Goal: Task Accomplishment & Management: Use online tool/utility

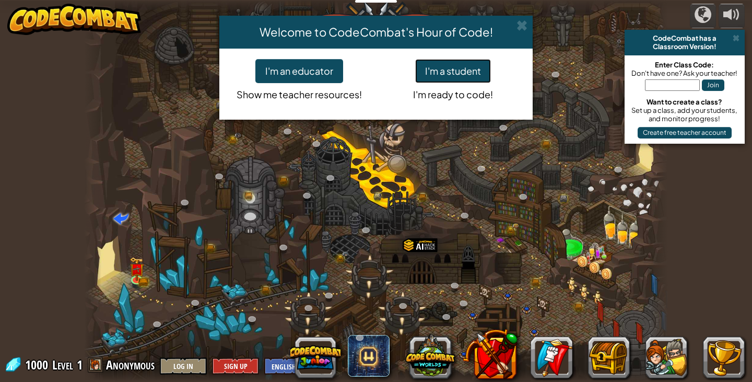
click at [441, 64] on button "I'm a student" at bounding box center [453, 71] width 76 height 24
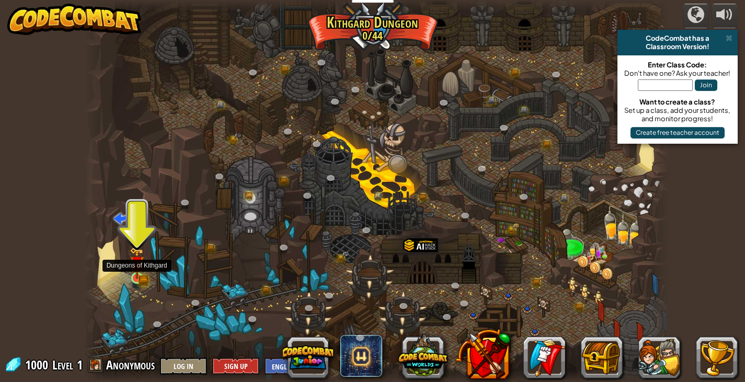
click at [132, 259] on img at bounding box center [137, 263] width 15 height 32
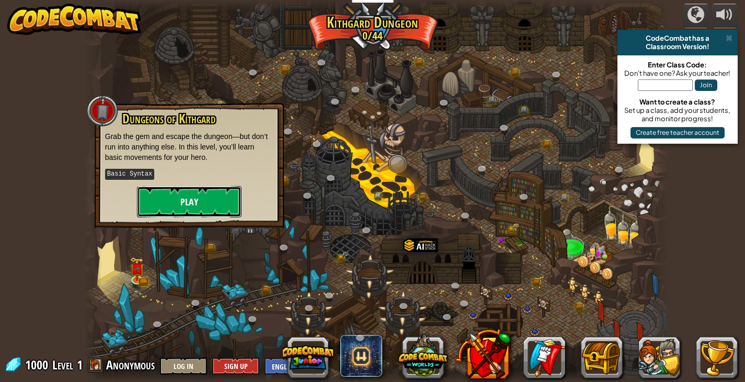
click at [204, 199] on button "Play" at bounding box center [189, 201] width 104 height 31
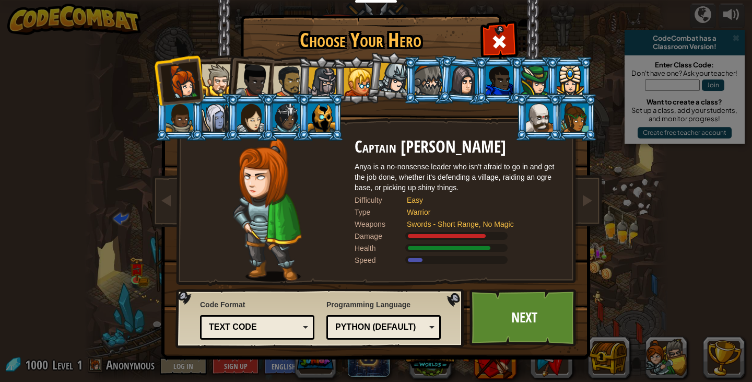
click at [214, 111] on div at bounding box center [215, 117] width 27 height 28
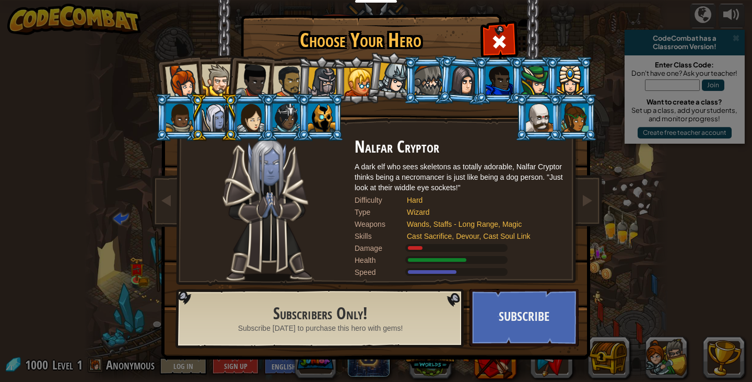
click at [210, 118] on div at bounding box center [215, 117] width 27 height 28
click at [355, 84] on div at bounding box center [358, 82] width 28 height 28
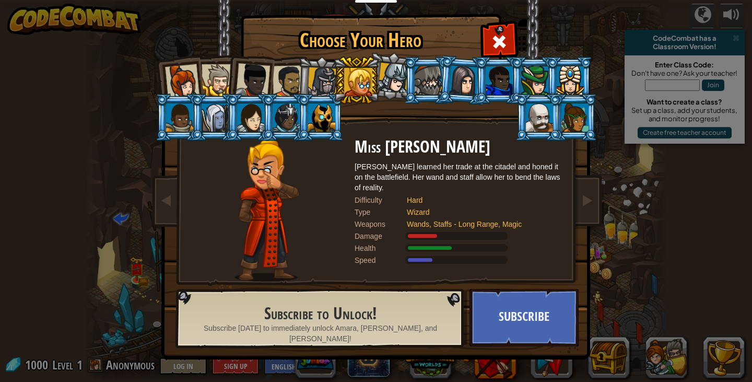
drag, startPoint x: 394, startPoint y: 82, endPoint x: 370, endPoint y: 85, distance: 24.8
click at [395, 82] on div at bounding box center [393, 78] width 31 height 31
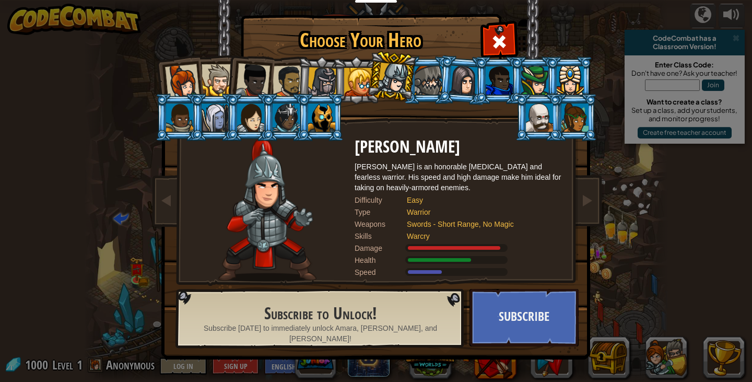
click at [316, 83] on div at bounding box center [323, 82] width 30 height 30
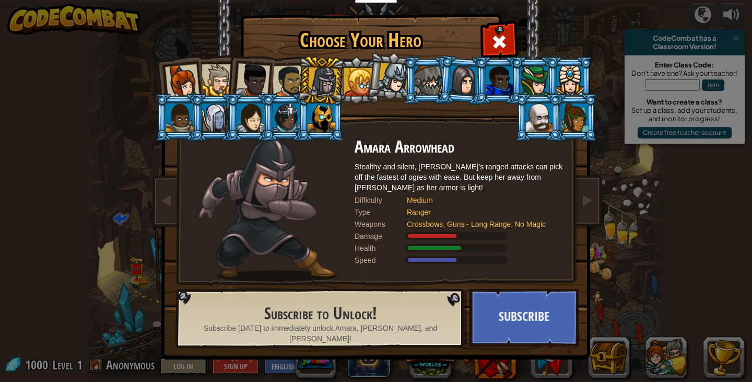
click at [285, 73] on div at bounding box center [289, 81] width 32 height 32
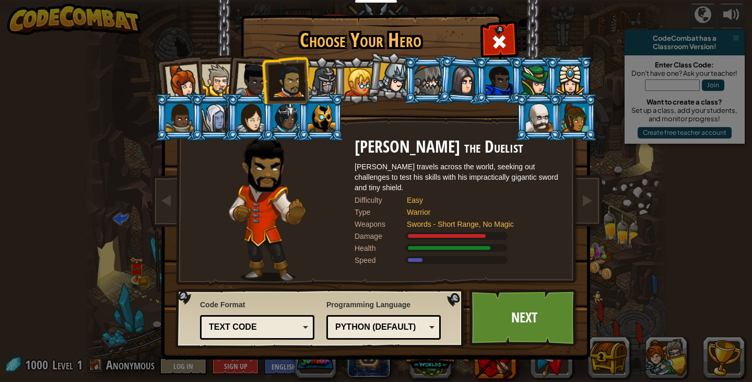
click at [251, 65] on div at bounding box center [253, 80] width 34 height 34
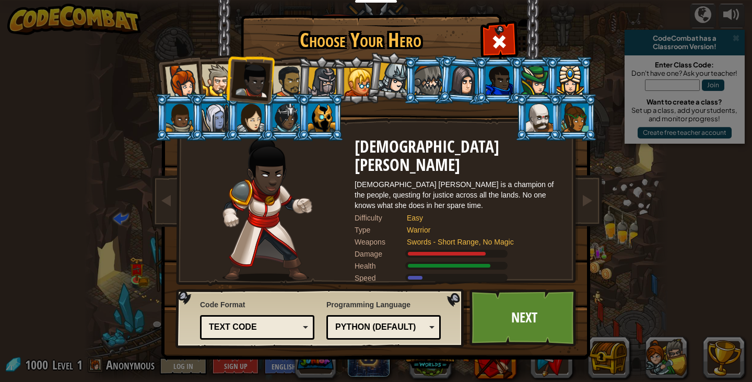
click at [212, 72] on div at bounding box center [218, 80] width 32 height 32
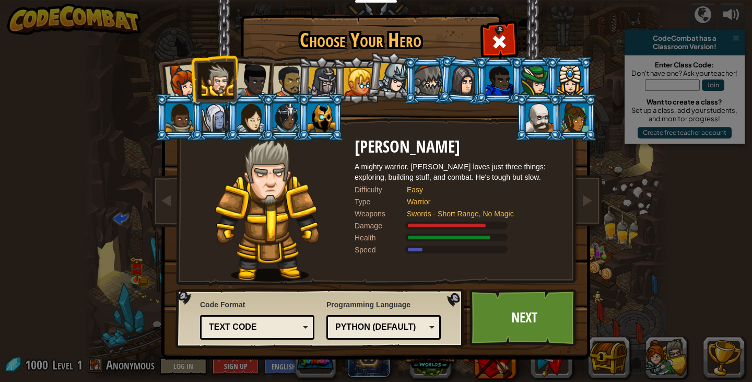
click at [180, 74] on div at bounding box center [182, 81] width 34 height 34
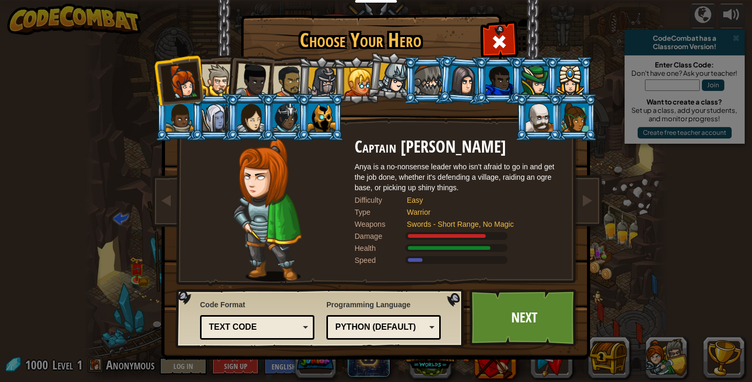
click at [212, 72] on div at bounding box center [218, 80] width 32 height 32
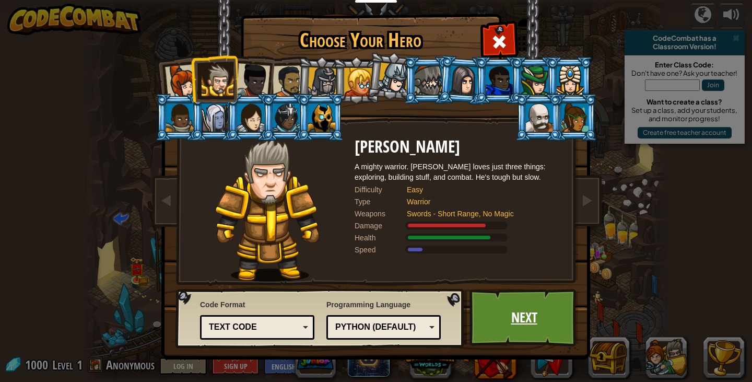
click at [519, 308] on link "Next" at bounding box center [524, 317] width 109 height 57
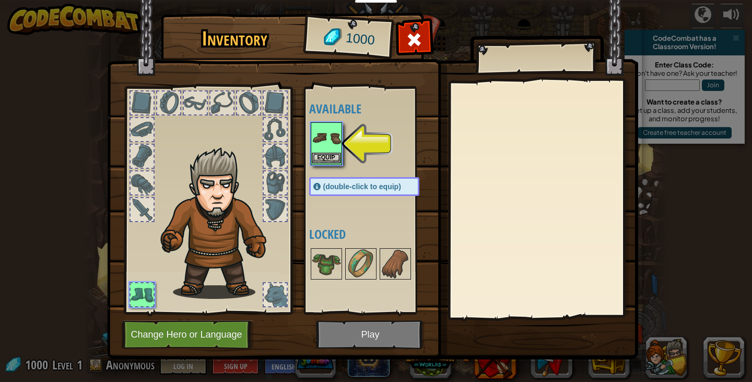
click at [332, 142] on img at bounding box center [326, 137] width 29 height 29
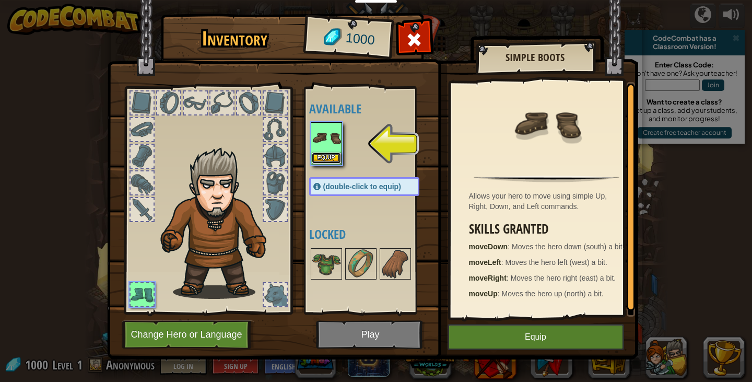
click at [330, 153] on button "Equip" at bounding box center [326, 158] width 29 height 11
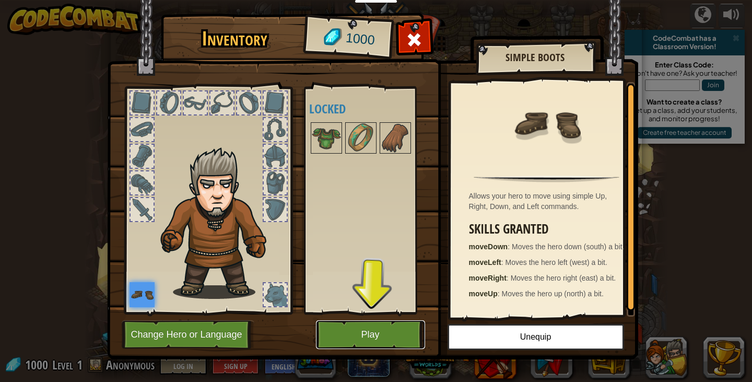
click at [387, 324] on button "Play" at bounding box center [370, 334] width 109 height 29
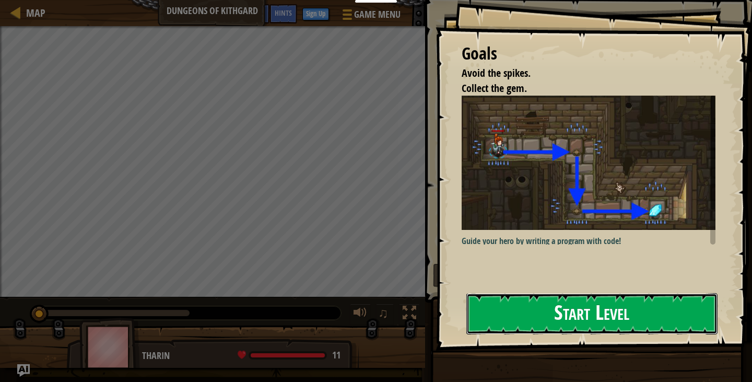
click at [539, 322] on button "Start Level" at bounding box center [592, 313] width 251 height 41
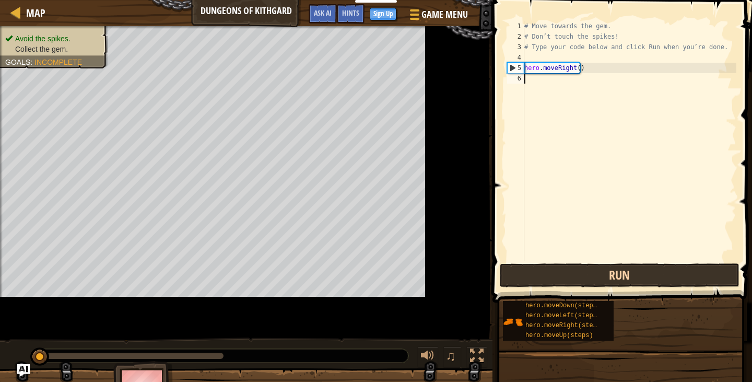
click at [503, 264] on button "Run" at bounding box center [620, 275] width 240 height 24
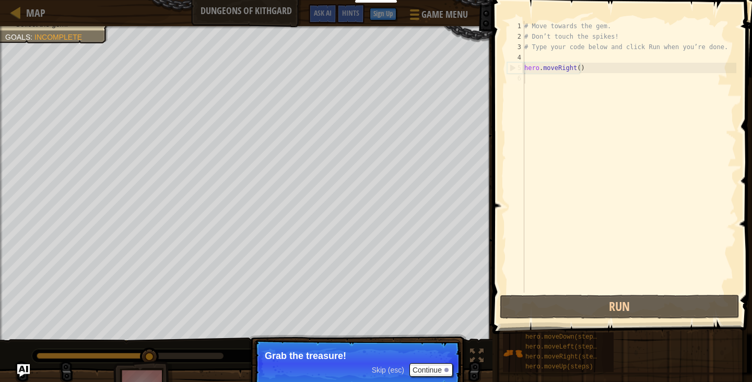
click at [551, 82] on div "# Move towards the gem. # Don’t touch the spikes! # Type your code below and cl…" at bounding box center [629, 167] width 214 height 293
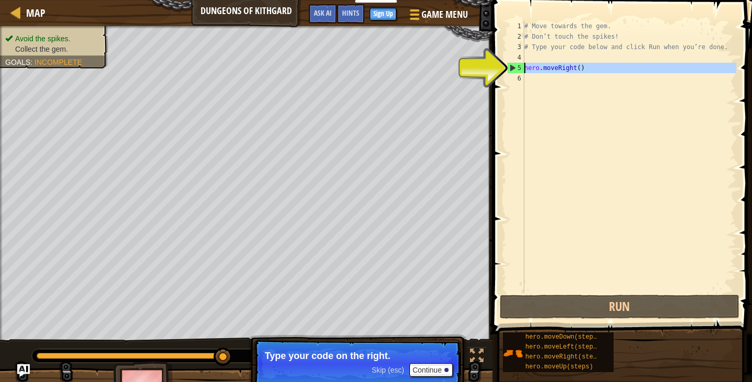
click at [508, 68] on div "5" at bounding box center [516, 68] width 17 height 10
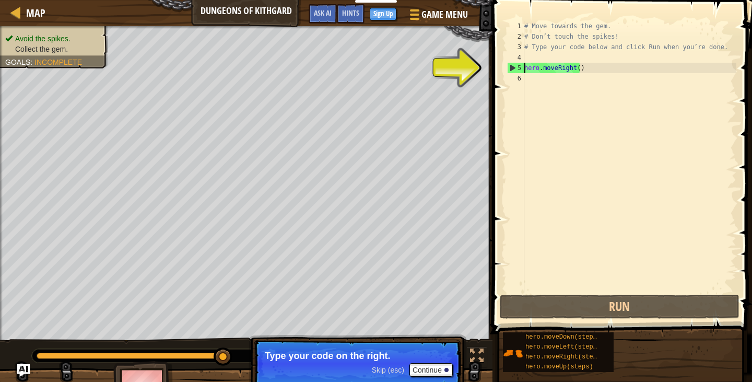
click at [514, 65] on div "5" at bounding box center [516, 68] width 17 height 10
type textarea "hero.moveRight()"
click at [535, 65] on div "# Move towards the gem. # Don’t touch the spikes! # Type your code below and cl…" at bounding box center [629, 167] width 214 height 293
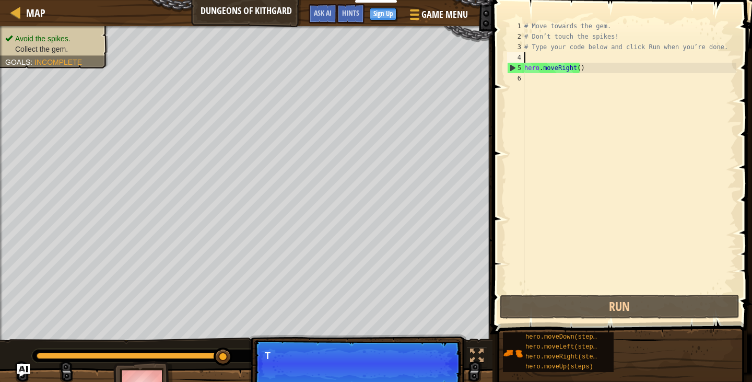
drag, startPoint x: 583, startPoint y: 53, endPoint x: 583, endPoint y: 72, distance: 18.8
click at [584, 54] on div "# Move towards the gem. # Don’t touch the spikes! # Type your code below and cl…" at bounding box center [629, 167] width 214 height 293
click at [583, 73] on div "# Move towards the gem. # Don’t touch the spikes! # Type your code below and cl…" at bounding box center [629, 167] width 214 height 293
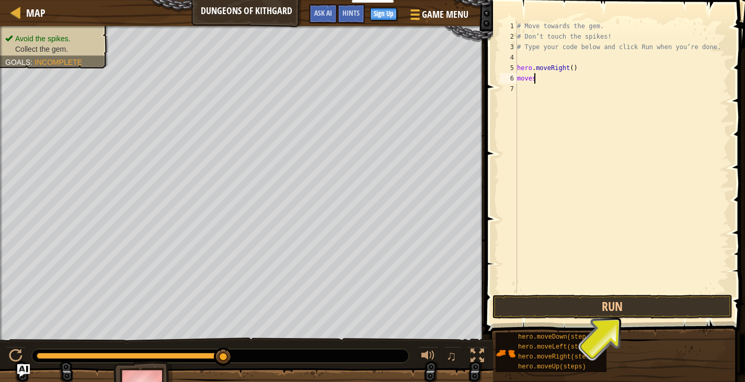
scroll to position [5, 1]
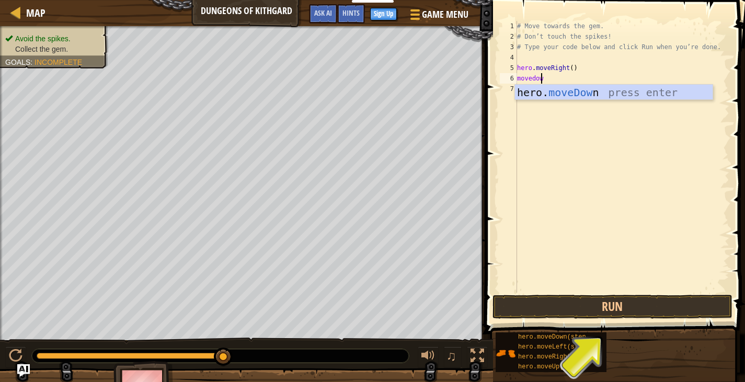
type textarea "movedown"
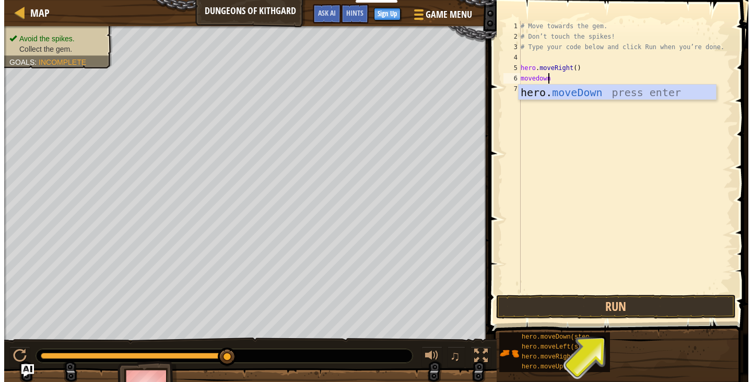
scroll to position [5, 0]
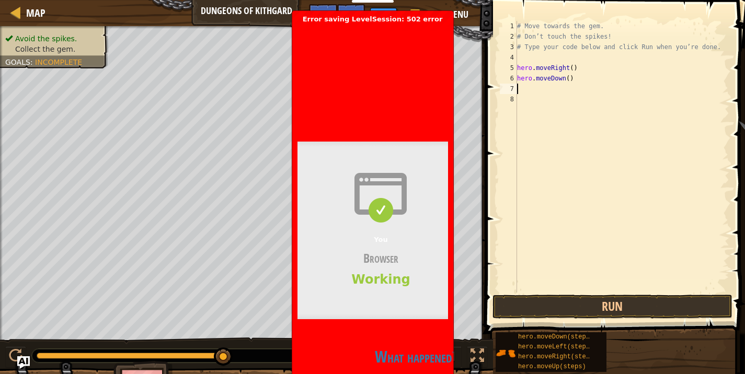
click at [269, 113] on body "Educators Create Free Account School & District Solutions Teacher Toolkit Previ…" at bounding box center [372, 372] width 745 height 745
click at [413, 114] on header "Bad gateway Error code 502 Visit [DOMAIN_NAME] for more information. [DATE] 15:…" at bounding box center [548, 74] width 502 height 101
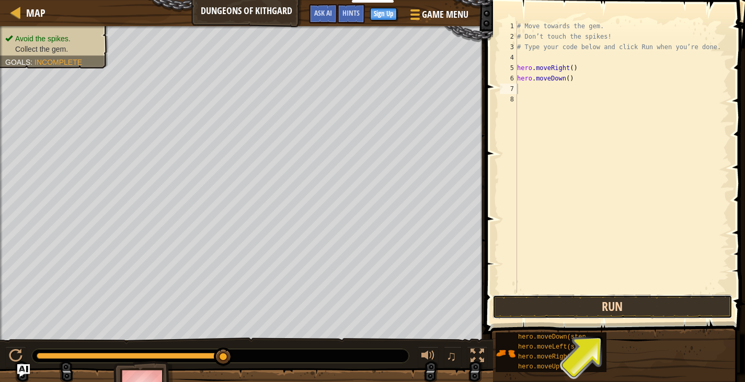
click at [615, 301] on button "Run" at bounding box center [612, 307] width 240 height 24
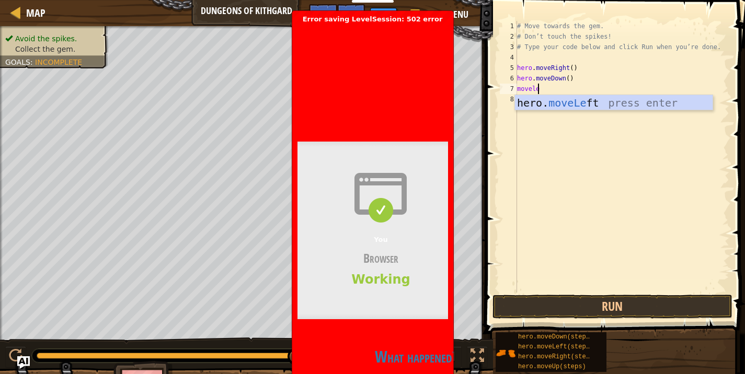
scroll to position [5, 1]
type textarea "movelef"
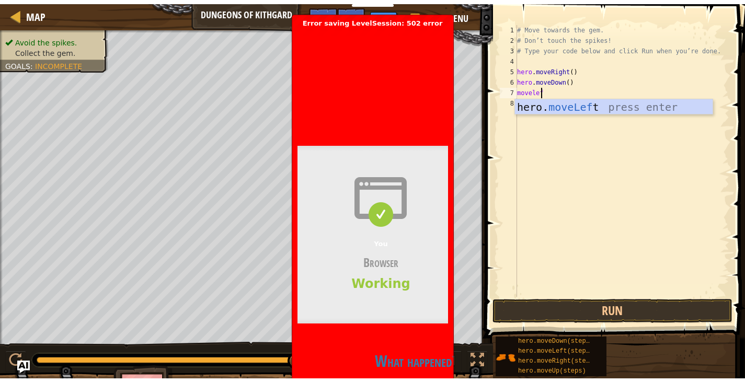
scroll to position [5, 0]
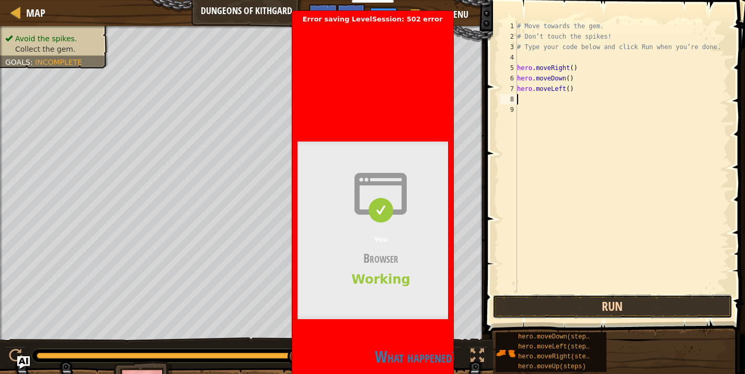
click at [554, 305] on button "Run" at bounding box center [612, 307] width 240 height 24
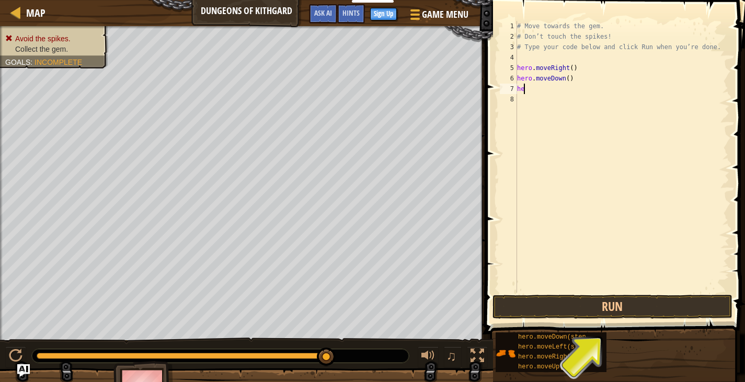
type textarea "h"
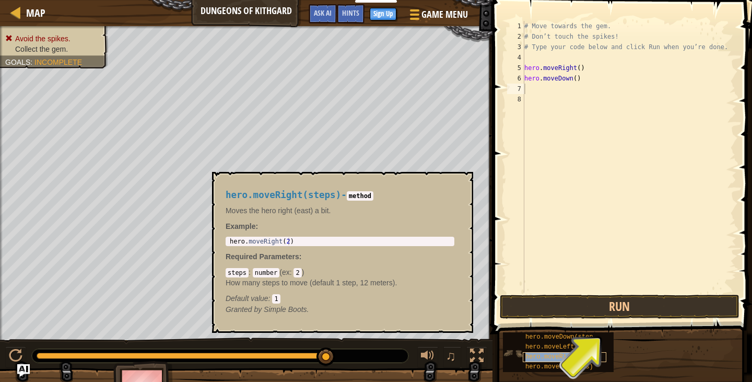
type textarea "hero.moveRight(steps)"
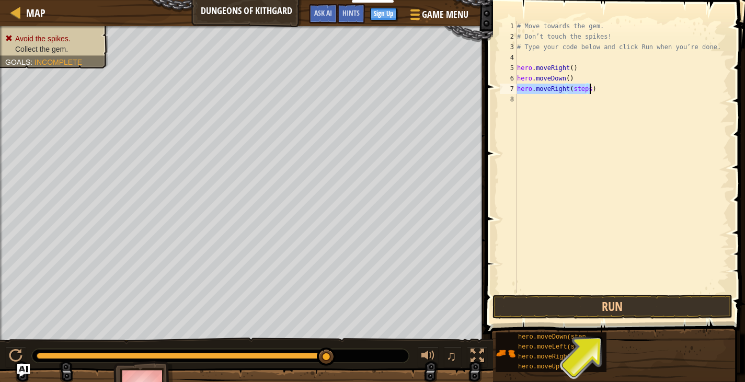
click at [587, 89] on div "# Move towards the gem. # Don’t touch the spikes! # Type your code below and cl…" at bounding box center [622, 157] width 214 height 272
drag, startPoint x: 566, startPoint y: 88, endPoint x: 585, endPoint y: 94, distance: 19.7
click at [585, 94] on div "# Move towards the gem. # Don’t touch the spikes! # Type your code below and cl…" at bounding box center [622, 167] width 214 height 293
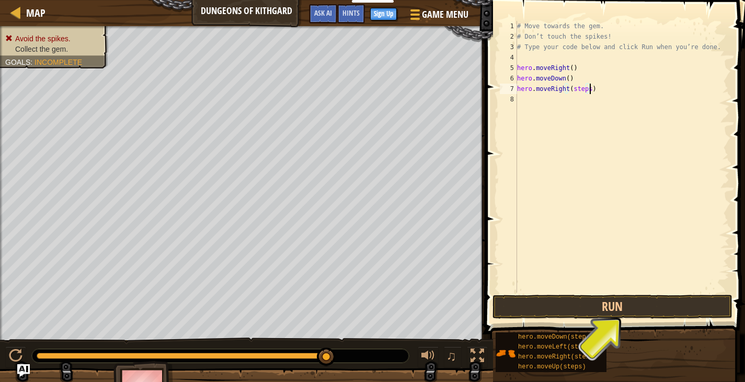
click at [600, 90] on div "# Move towards the gem. # Don’t touch the spikes! # Type your code below and cl…" at bounding box center [622, 167] width 214 height 293
type textarea "hero.moveRight"
click at [577, 88] on div "# Move towards the gem. # Don’t touch the spikes! # Type your code below and cl…" at bounding box center [622, 167] width 214 height 293
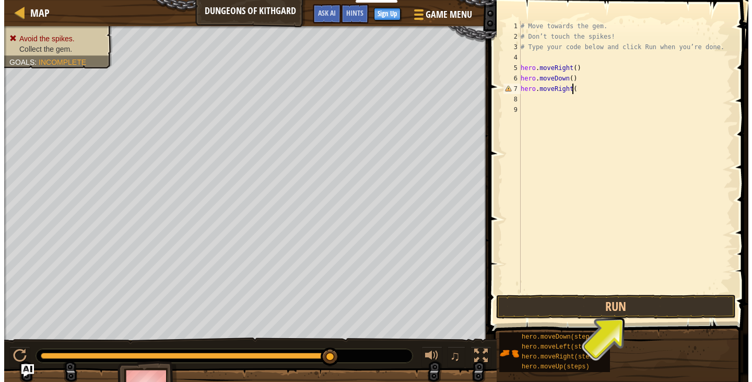
scroll to position [5, 4]
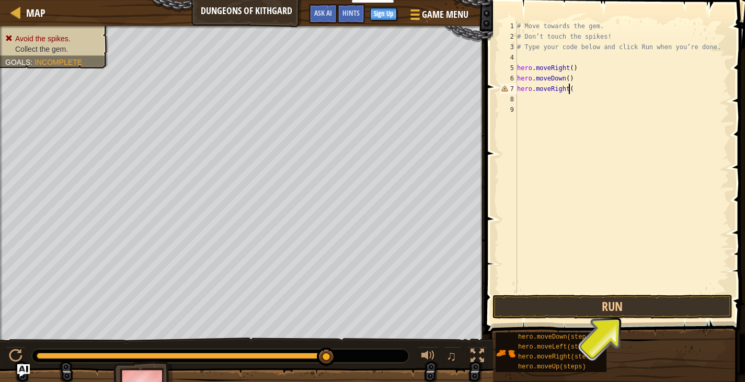
type textarea "hero.moveRight()"
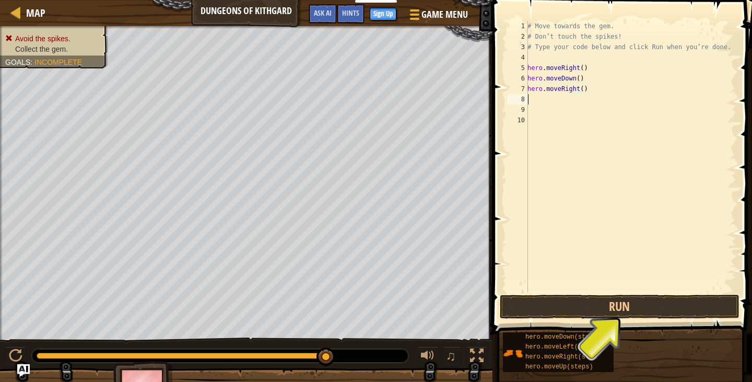
scroll to position [5, 0]
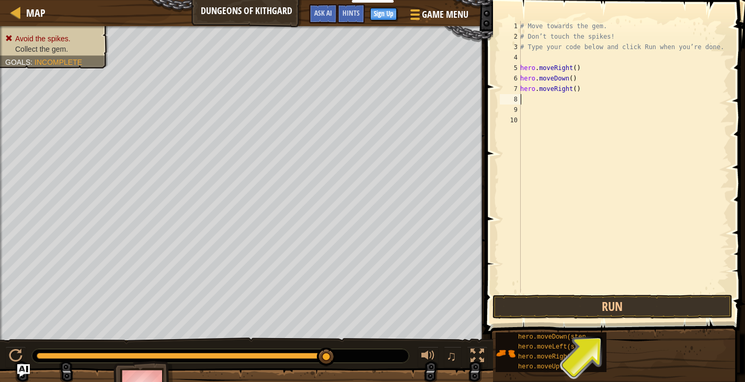
click at [585, 125] on div "# Move towards the gem. # Don’t touch the spikes! # Type your code below and cl…" at bounding box center [623, 167] width 211 height 293
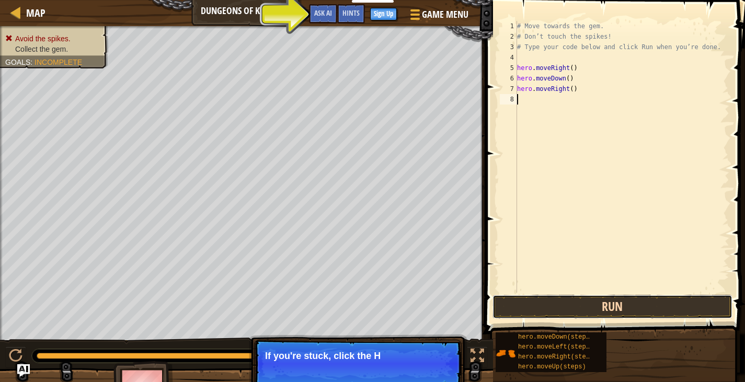
click at [514, 301] on button "Run" at bounding box center [612, 307] width 240 height 24
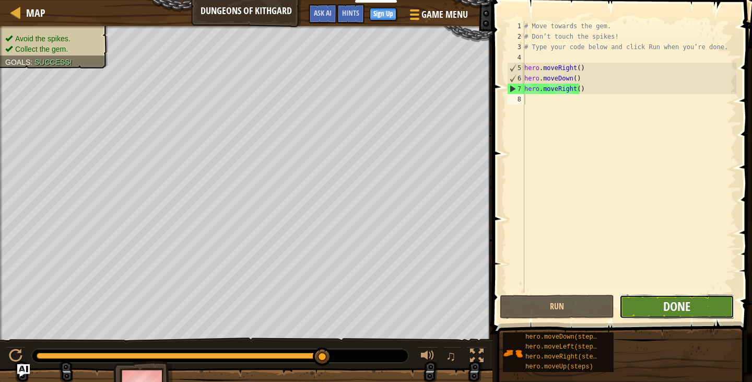
click at [686, 303] on span "Done" at bounding box center [677, 306] width 27 height 17
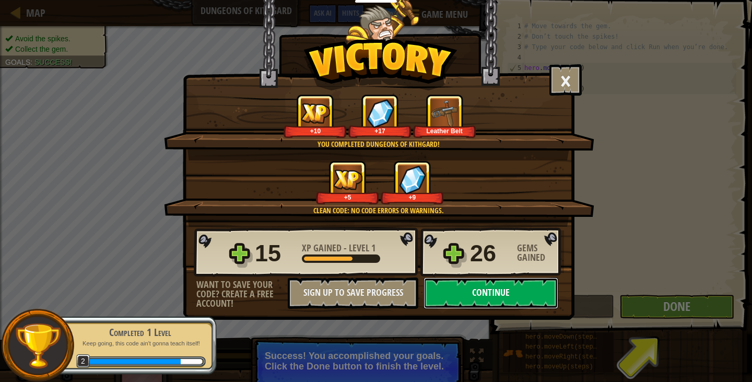
drag, startPoint x: 534, startPoint y: 283, endPoint x: 539, endPoint y: 281, distance: 5.4
click at [539, 281] on button "Continue" at bounding box center [491, 292] width 135 height 31
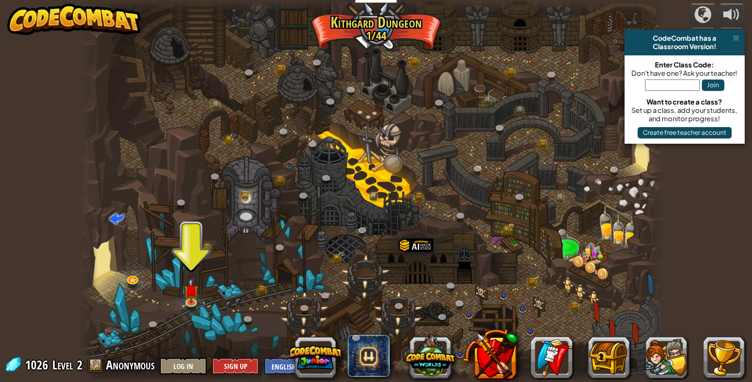
drag, startPoint x: 536, startPoint y: 308, endPoint x: 540, endPoint y: 296, distance: 12.1
click at [540, 296] on div at bounding box center [372, 191] width 584 height 382
click at [531, 295] on div at bounding box center [372, 191] width 584 height 382
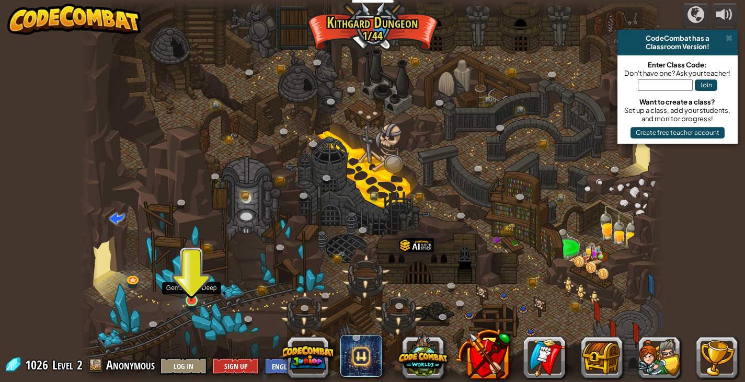
click at [198, 281] on img at bounding box center [191, 284] width 15 height 33
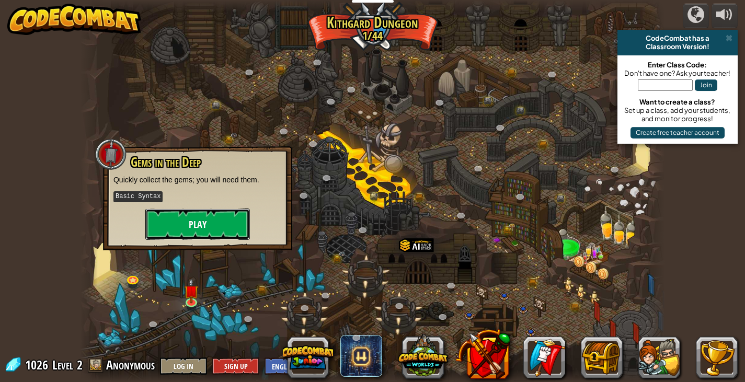
click at [229, 229] on button "Play" at bounding box center [197, 223] width 104 height 31
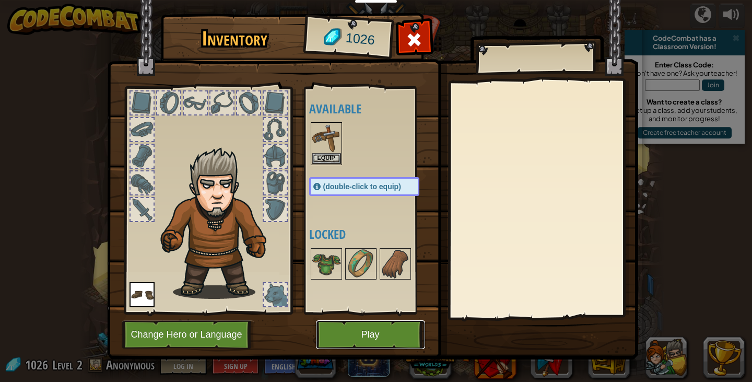
click at [392, 333] on button "Play" at bounding box center [370, 334] width 109 height 29
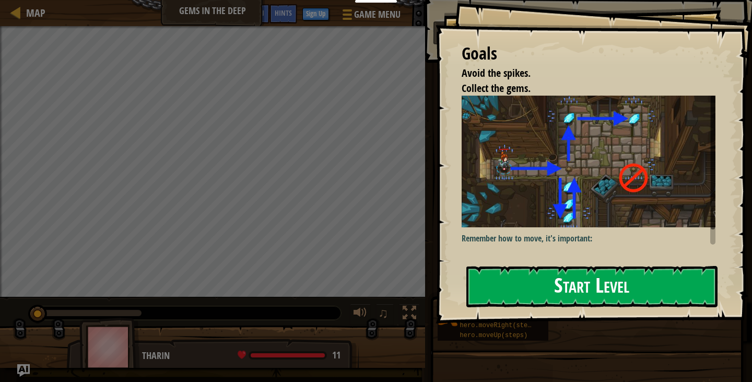
click at [518, 266] on button "Start Level" at bounding box center [592, 286] width 251 height 41
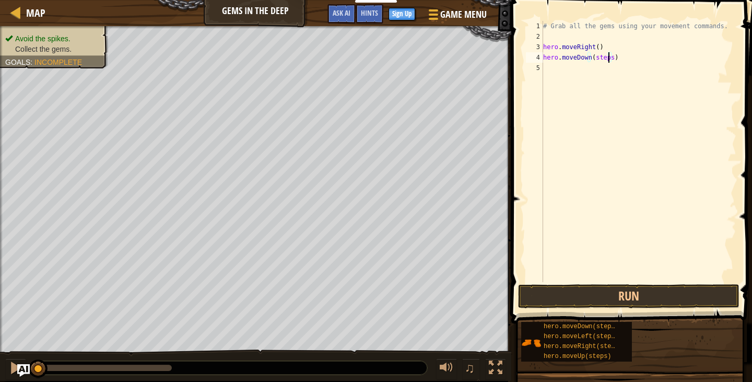
drag, startPoint x: 609, startPoint y: 56, endPoint x: 608, endPoint y: 67, distance: 11.1
click at [608, 64] on div "# Grab all the gems using your movement commands. hero . moveRight ( ) hero . m…" at bounding box center [638, 162] width 195 height 282
type textarea "hero.moveDown()"
click at [617, 283] on span at bounding box center [632, 147] width 249 height 354
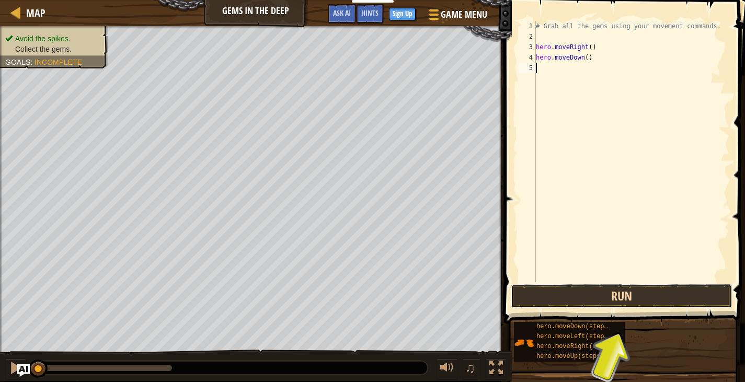
click at [621, 295] on button "Run" at bounding box center [621, 296] width 222 height 24
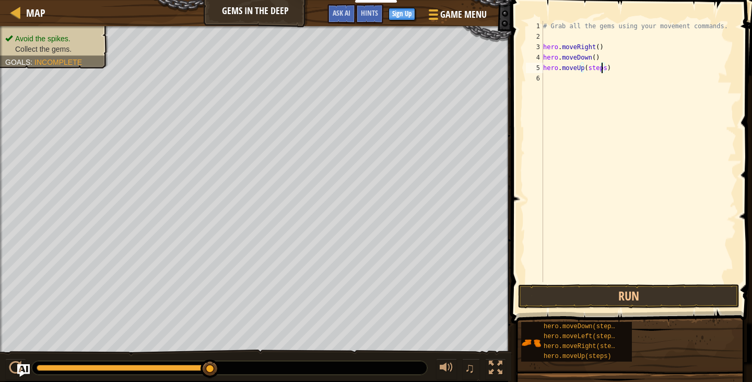
click at [601, 69] on div "# Grab all the gems using your movement commands. hero . moveRight ( ) hero . m…" at bounding box center [638, 162] width 195 height 282
type textarea "hero.moveUp()"
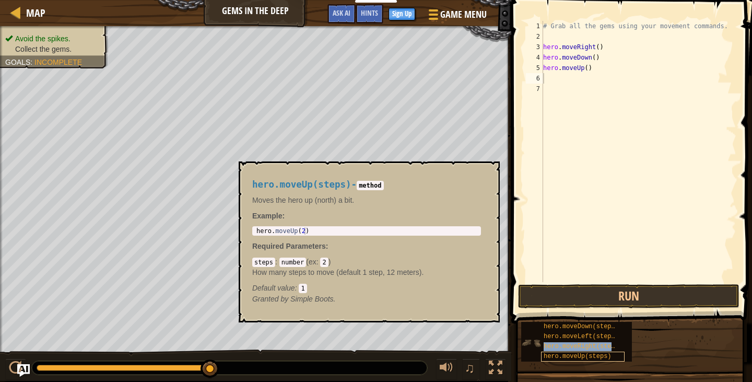
type textarea "hero.moveRight(steps)"
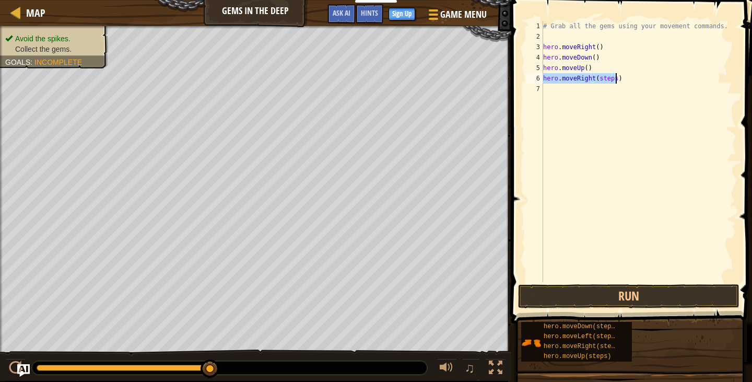
click at [610, 93] on div "# Grab all the gems using your movement commands. hero . moveRight ( ) hero . m…" at bounding box center [638, 162] width 195 height 282
click at [611, 79] on div "# Grab all the gems using your movement commands. hero . moveRight ( ) hero . m…" at bounding box center [638, 162] width 195 height 282
type textarea "hero.moveRight()"
drag, startPoint x: 606, startPoint y: 221, endPoint x: 622, endPoint y: 296, distance: 76.5
click at [617, 284] on div "hero.moveRight() 1 2 3 4 5 6 7 # Grab all the gems using your movement commands…" at bounding box center [630, 182] width 244 height 354
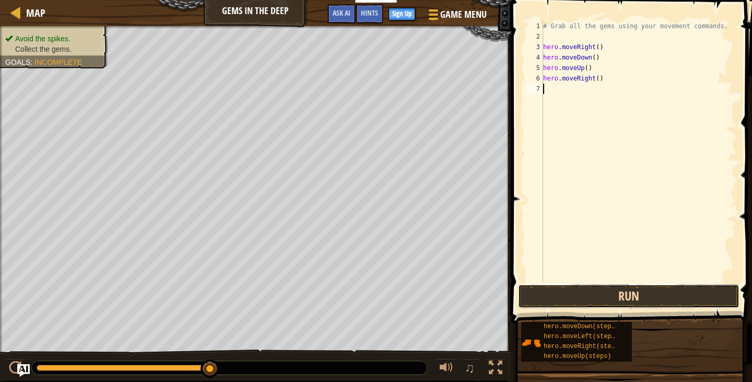
click at [624, 303] on button "Run" at bounding box center [629, 296] width 222 height 24
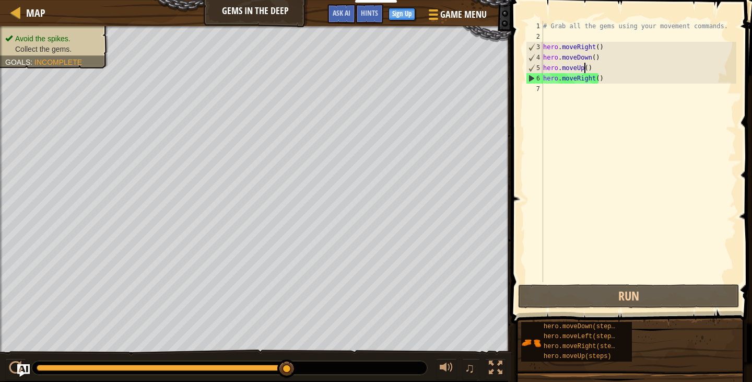
click at [584, 67] on div "# Grab all the gems using your movement commands. hero . moveRight ( ) hero . m…" at bounding box center [638, 162] width 195 height 282
type textarea "hero.moveUp()"
click at [596, 72] on div "# Grab all the gems using your movement commands. hero . moveRight ( ) hero . m…" at bounding box center [638, 162] width 195 height 282
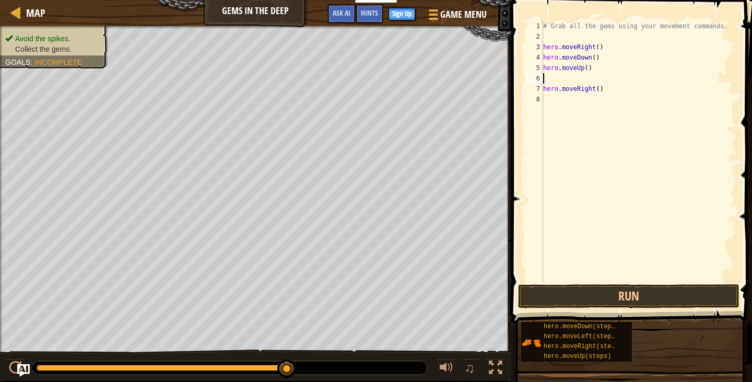
scroll to position [5, 0]
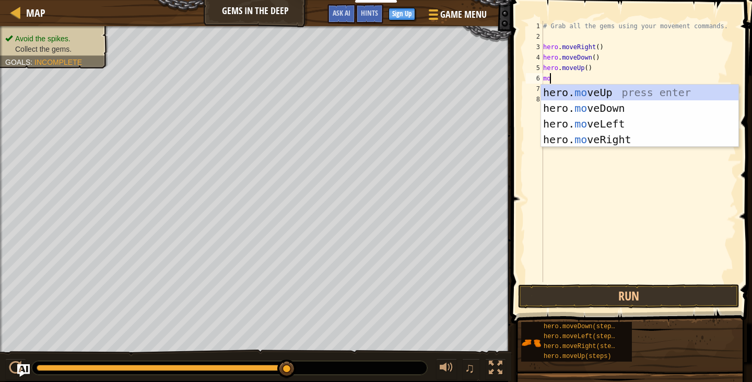
type textarea "mov"
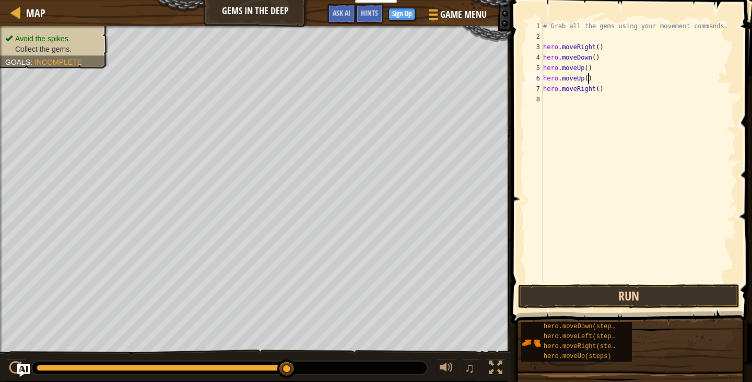
type textarea "hero.moveUp()"
click at [580, 304] on button "Run" at bounding box center [629, 296] width 222 height 24
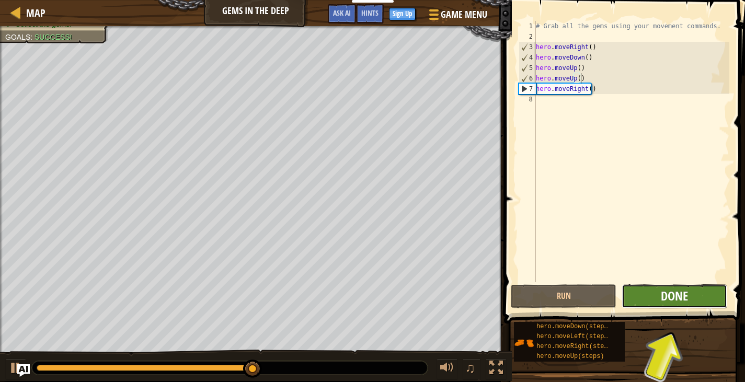
click at [661, 299] on span "Done" at bounding box center [673, 295] width 27 height 17
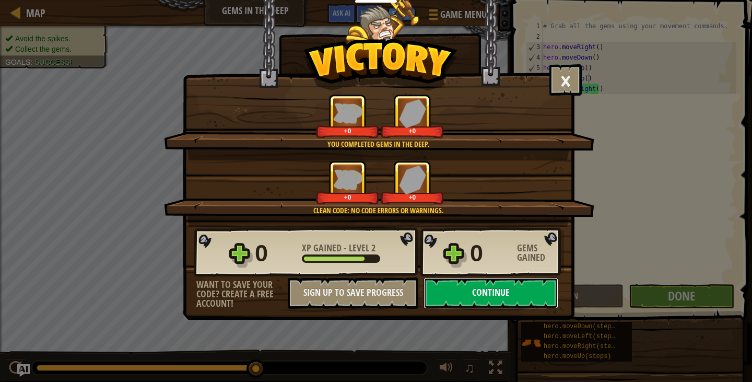
click at [530, 288] on button "Continue" at bounding box center [491, 292] width 135 height 31
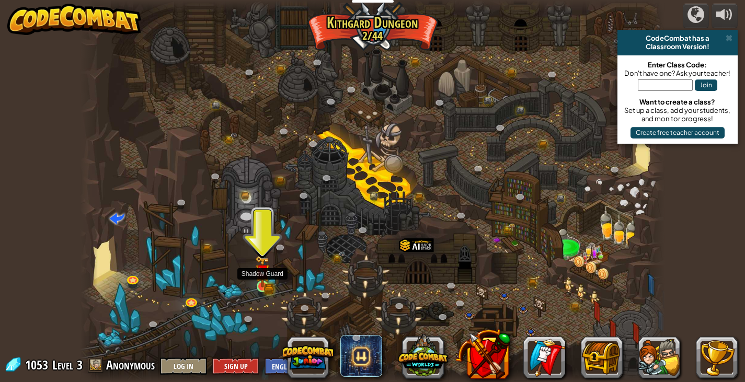
click at [263, 269] on img at bounding box center [262, 271] width 15 height 32
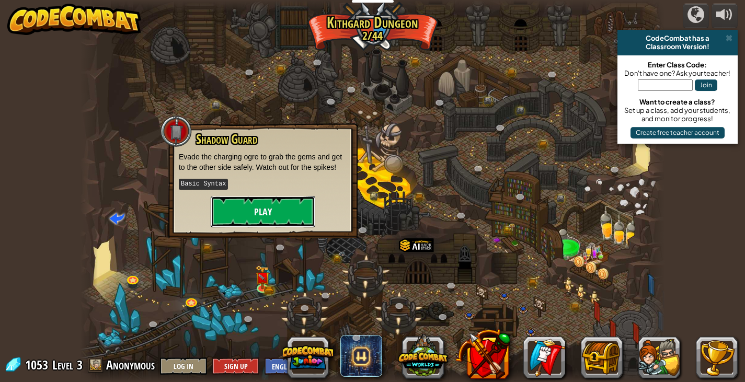
click at [268, 222] on button "Play" at bounding box center [263, 211] width 104 height 31
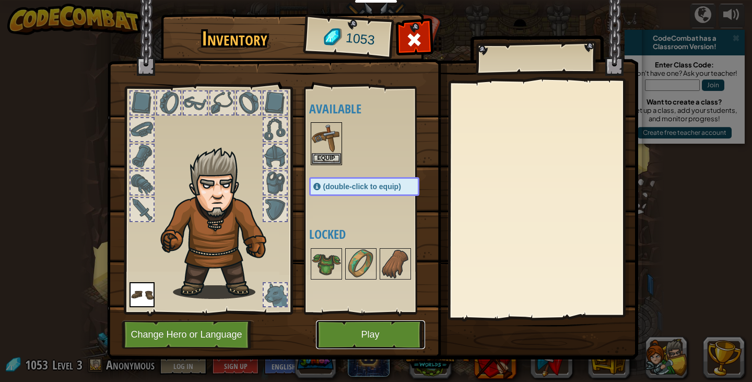
click at [356, 327] on button "Play" at bounding box center [370, 334] width 109 height 29
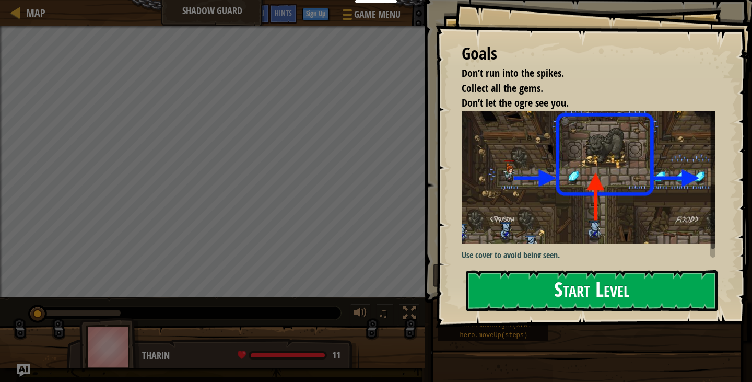
click at [508, 284] on button "Start Level" at bounding box center [592, 290] width 251 height 41
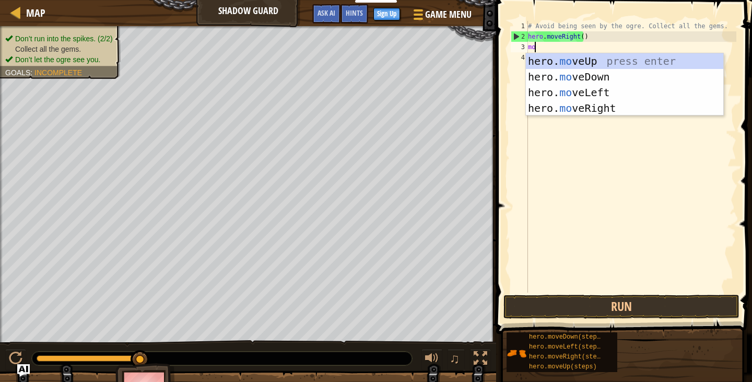
scroll to position [5, 1]
type textarea "mover"
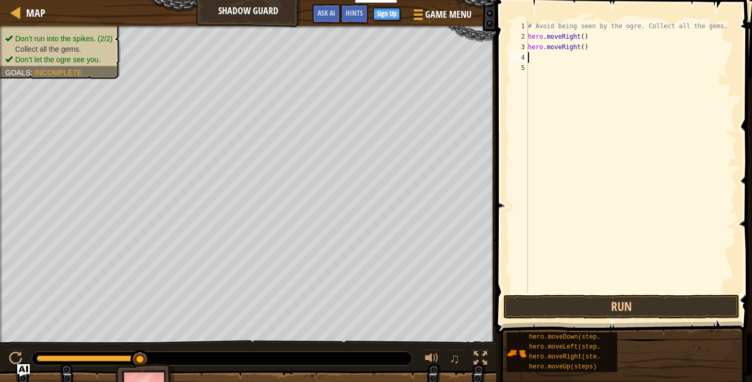
scroll to position [5, 0]
click at [594, 308] on button "Run" at bounding box center [622, 307] width 236 height 24
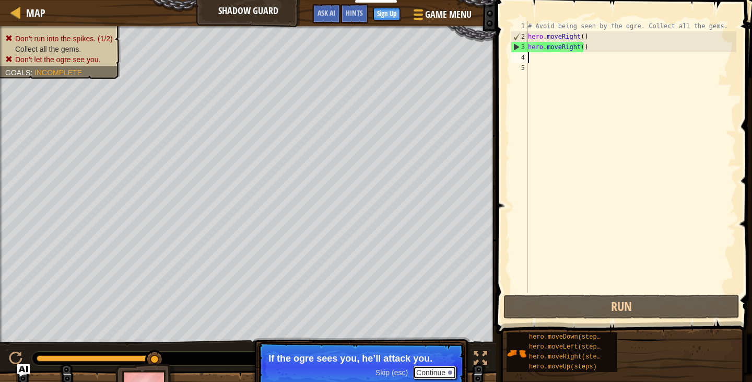
click at [443, 370] on button "Continue" at bounding box center [434, 373] width 43 height 14
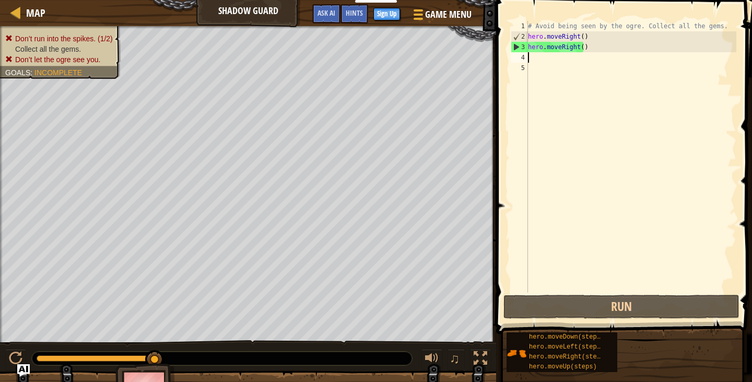
click at [660, 352] on div "hero.moveDown(steps) hero.moveLeft(steps) hero.moveRight(steps) hero.moveUp(ste…" at bounding box center [625, 352] width 239 height 41
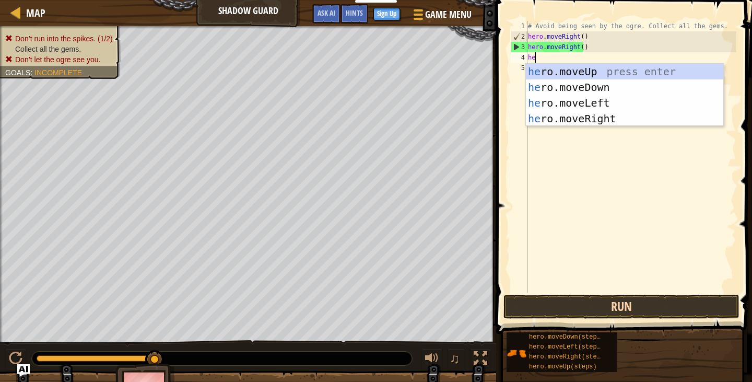
scroll to position [5, 1]
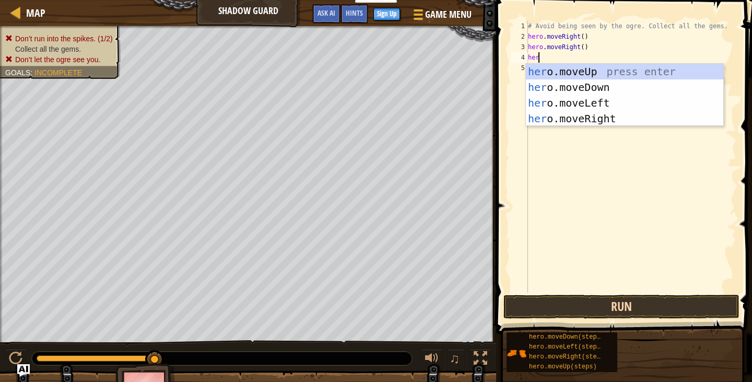
type textarea "herri"
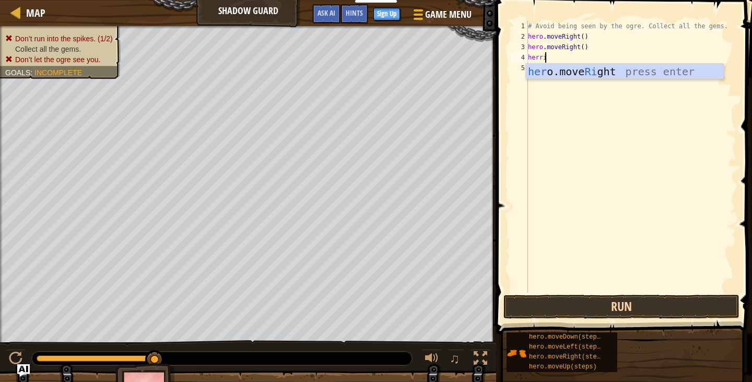
scroll to position [5, 0]
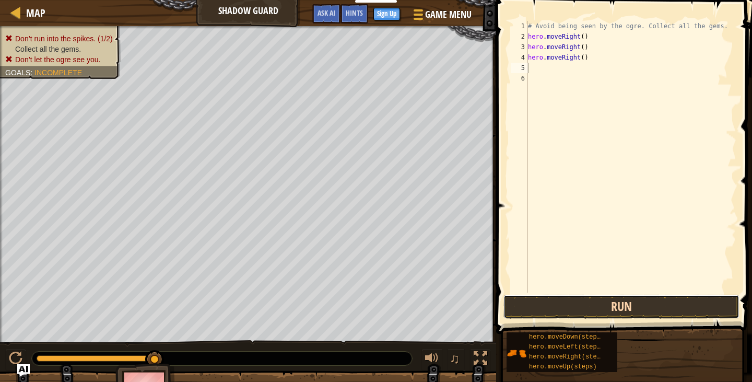
click at [564, 304] on button "Run" at bounding box center [622, 307] width 236 height 24
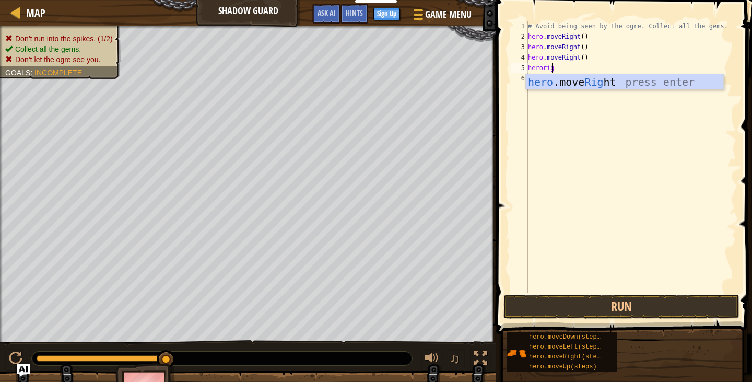
scroll to position [5, 2]
type textarea "herorigh"
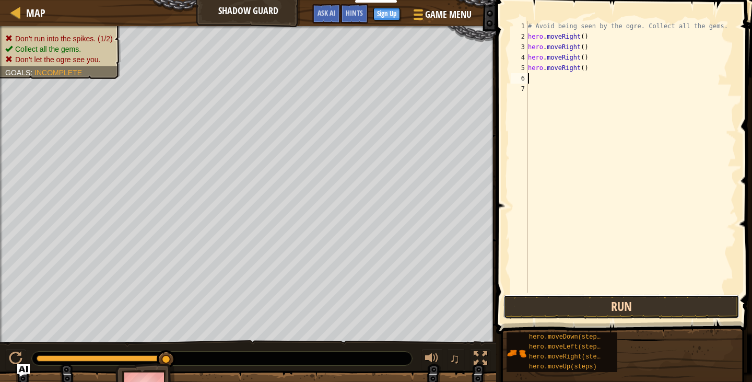
click at [544, 306] on button "Run" at bounding box center [622, 307] width 236 height 24
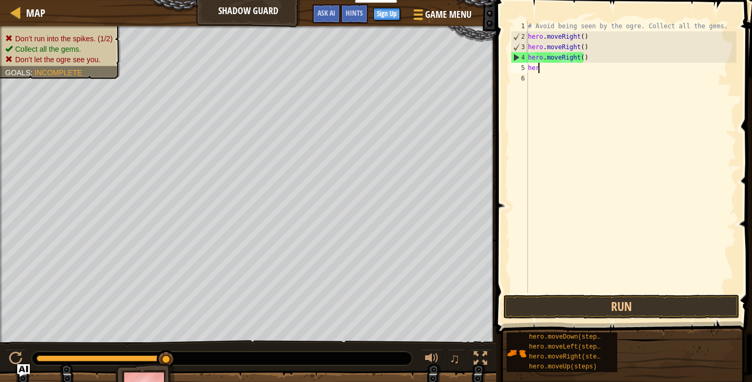
type textarea "h"
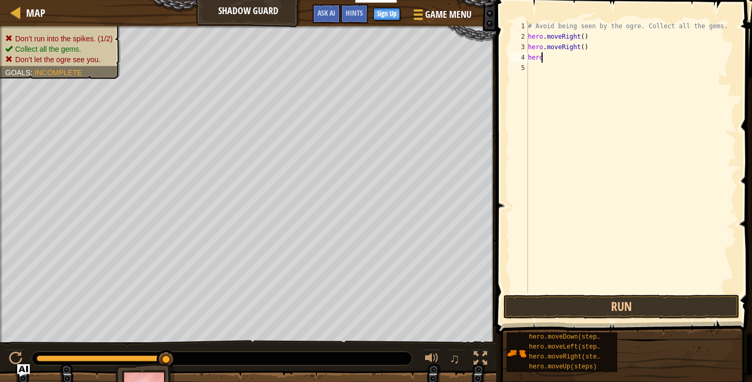
type textarea "h"
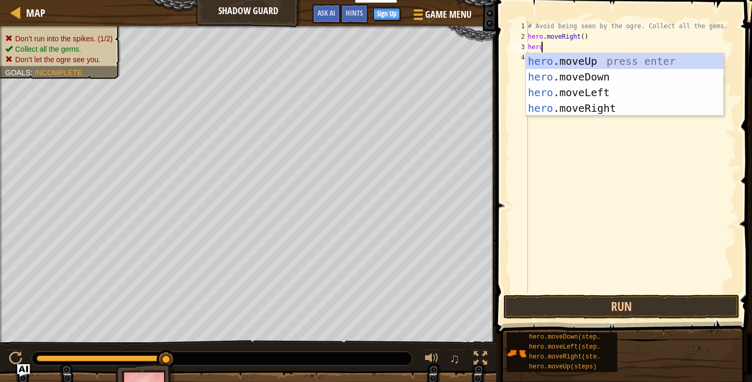
scroll to position [5, 1]
type textarea "heroup"
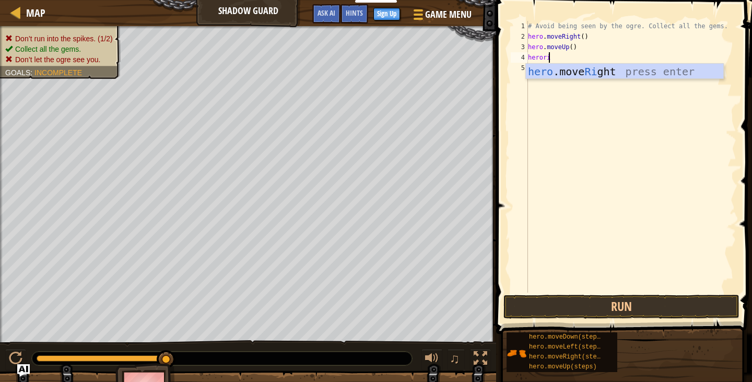
scroll to position [5, 2]
type textarea "herorigh"
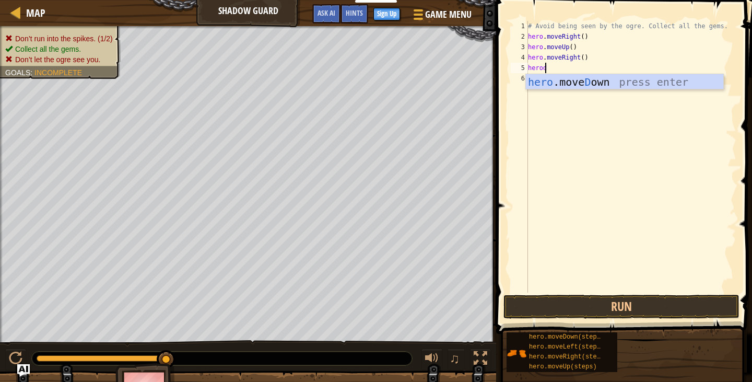
scroll to position [5, 1]
type textarea "herodo"
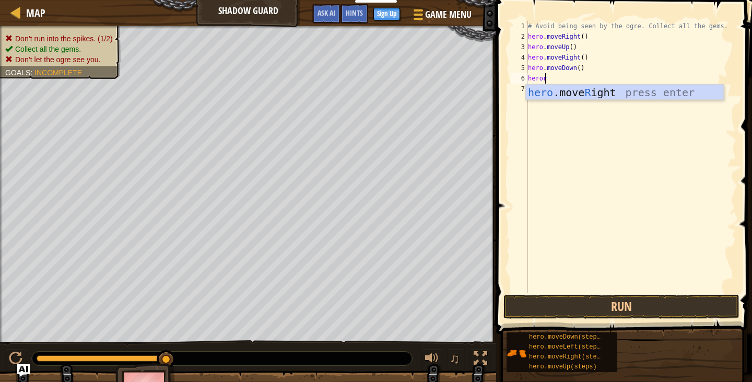
type textarea "herori"
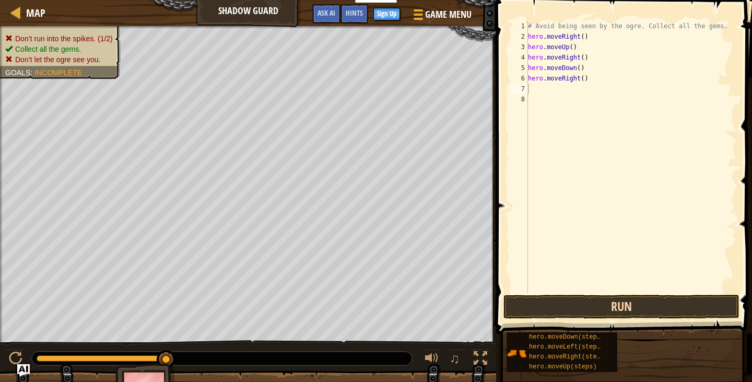
click at [603, 297] on div "1 2 3 4 5 6 7 8 # Avoid being seen by the ogre. Collect all the gems. hero . mo…" at bounding box center [622, 187] width 259 height 365
click at [616, 310] on button "Run" at bounding box center [622, 307] width 236 height 24
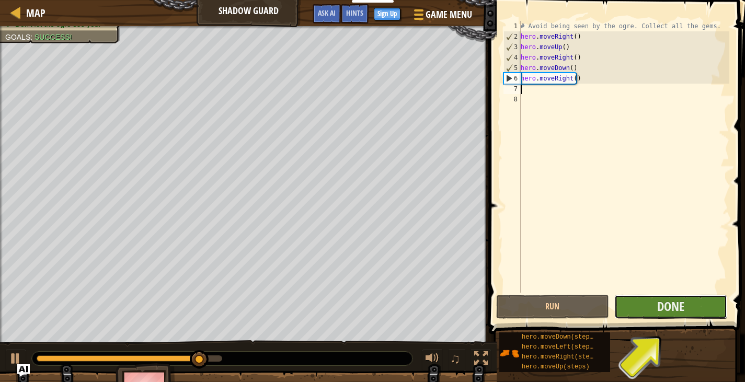
click at [646, 308] on button "Done" at bounding box center [670, 307] width 113 height 24
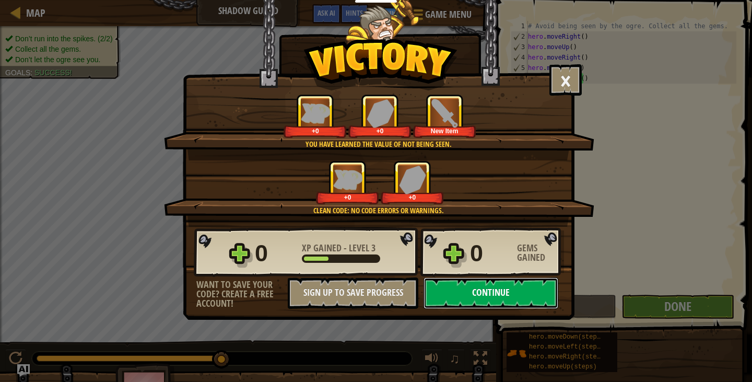
click at [464, 280] on button "Continue" at bounding box center [491, 292] width 135 height 31
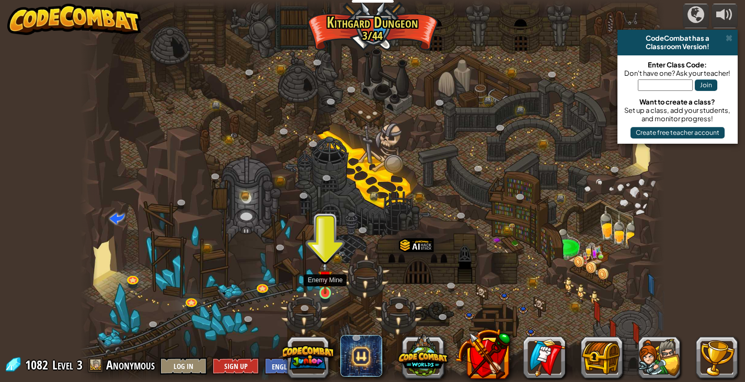
click at [326, 288] on img at bounding box center [325, 277] width 15 height 33
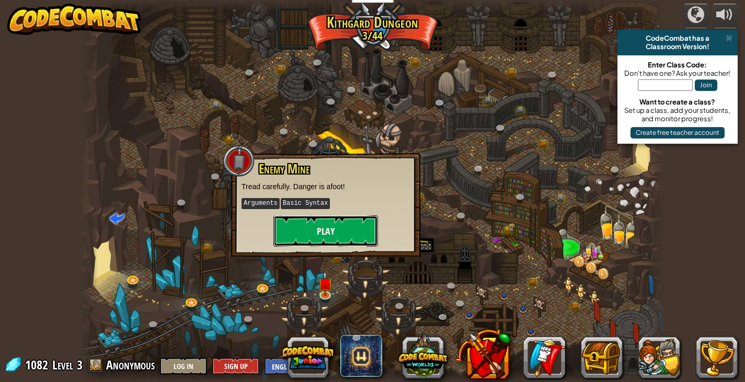
click at [324, 233] on button "Play" at bounding box center [325, 230] width 104 height 31
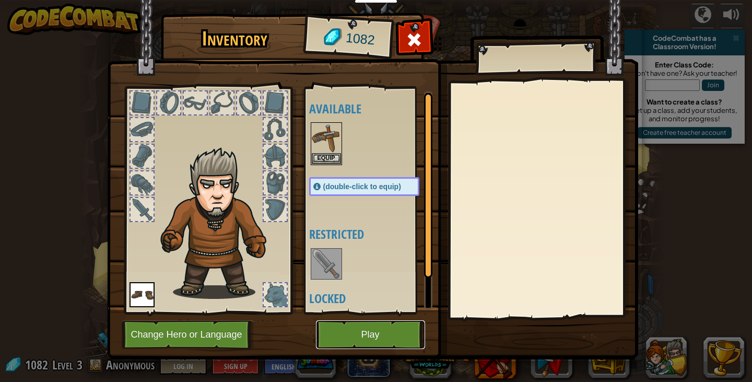
click at [367, 339] on button "Play" at bounding box center [370, 334] width 109 height 29
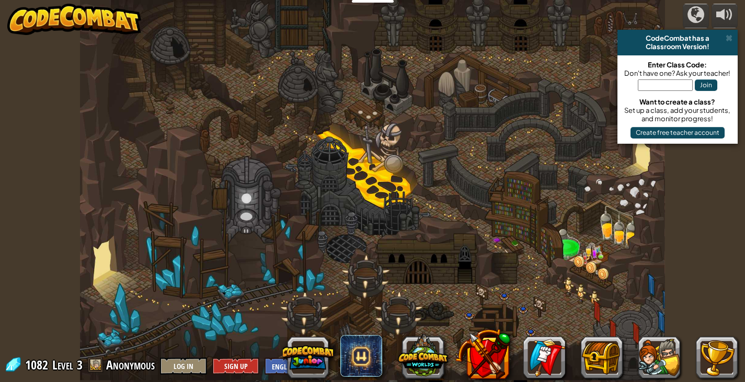
drag, startPoint x: 216, startPoint y: 98, endPoint x: 437, endPoint y: 270, distance: 280.1
click at [450, 266] on div at bounding box center [372, 191] width 584 height 382
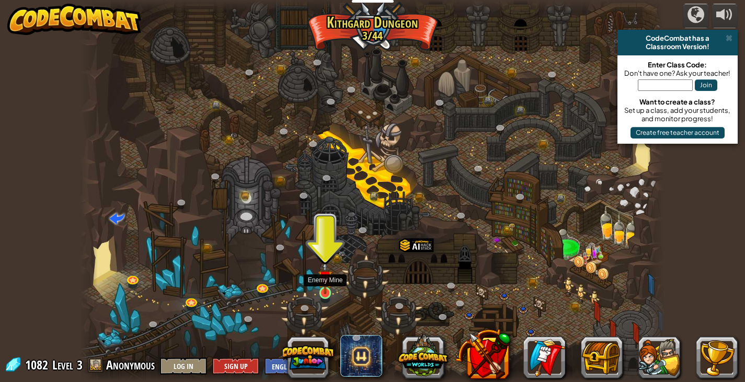
click at [326, 281] on img at bounding box center [325, 277] width 15 height 33
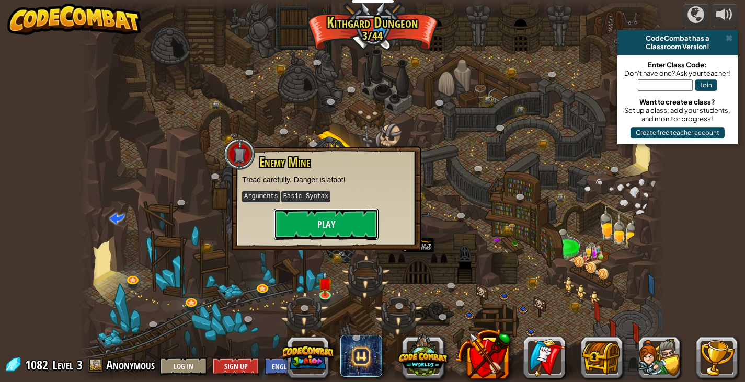
click at [341, 215] on button "Play" at bounding box center [326, 223] width 104 height 31
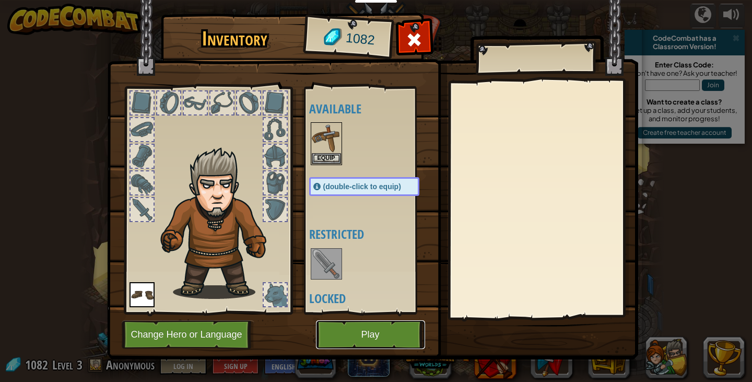
click at [364, 332] on button "Play" at bounding box center [370, 334] width 109 height 29
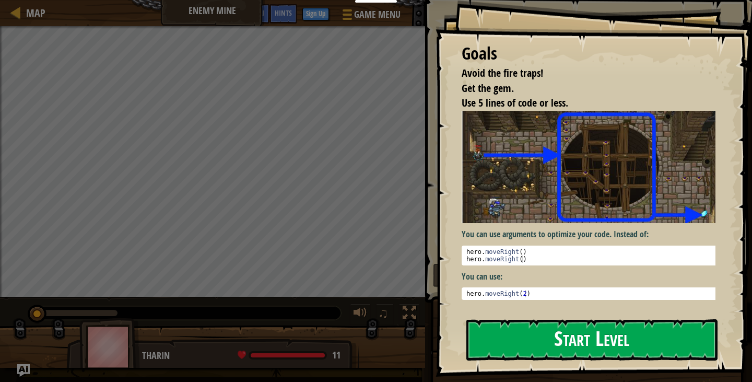
click at [532, 330] on button "Start Level" at bounding box center [592, 339] width 251 height 41
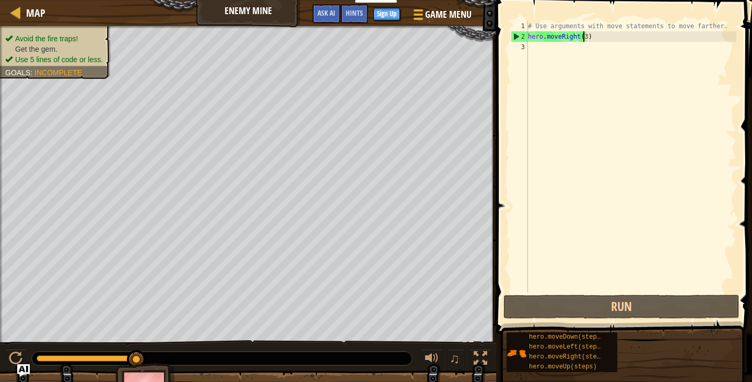
click at [584, 37] on div "# Use arguments with move statements to move farther. hero . moveRight ( 3 )" at bounding box center [631, 167] width 211 height 293
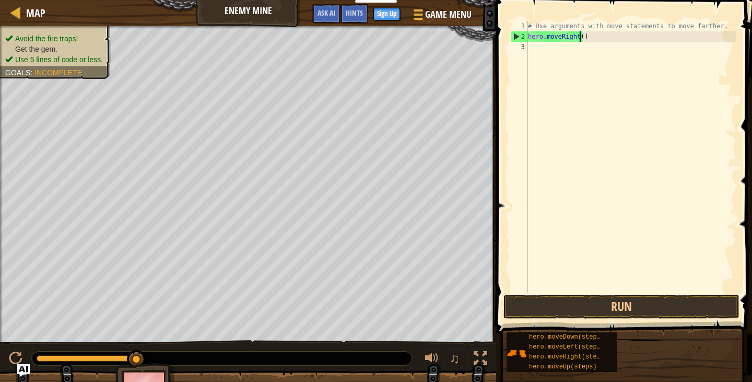
type textarea "hero.moveRight(6)"
click at [576, 49] on div "# Use arguments with move statements to move farther. hero . moveRight ( 6 )" at bounding box center [631, 167] width 211 height 293
click at [580, 36] on div "# Use arguments with move statements to move farther. hero . moveRight ( 6 )" at bounding box center [631, 167] width 211 height 293
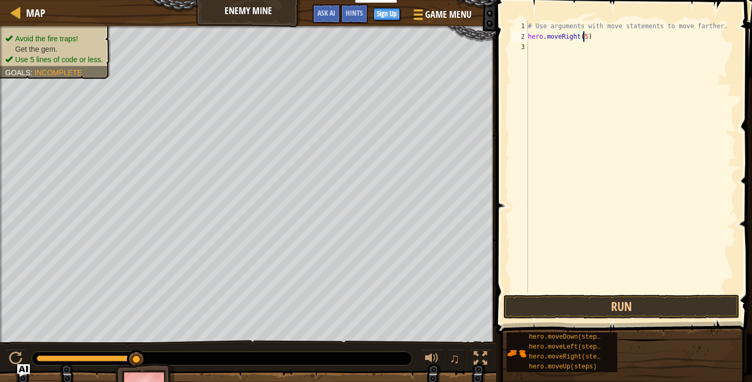
scroll to position [5, 4]
type textarea "hero.moveRight(5)"
click at [516, 302] on button "Run" at bounding box center [622, 307] width 236 height 24
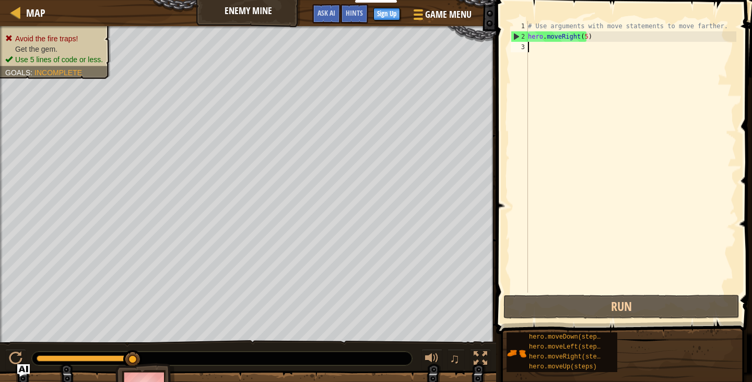
click at [615, 52] on div "# Use arguments with move statements to move farther. hero . moveRight ( 5 )" at bounding box center [631, 167] width 211 height 293
click at [585, 35] on div "# Use arguments with move statements to move farther. hero . moveRight ( 5 )" at bounding box center [631, 167] width 211 height 293
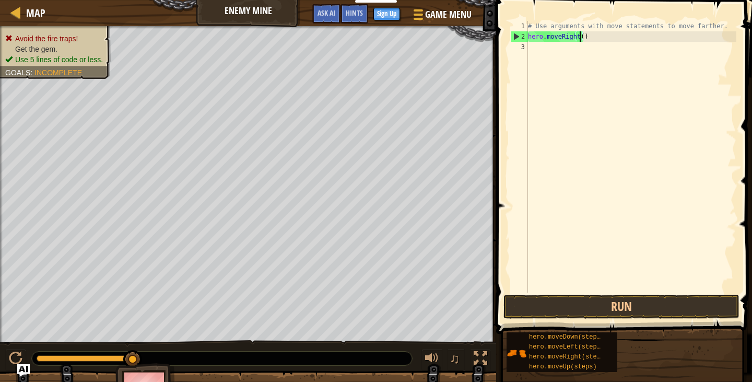
type textarea "hero.moveRight(3)"
drag, startPoint x: 589, startPoint y: 71, endPoint x: 579, endPoint y: 38, distance: 34.4
click at [579, 38] on div "# Use arguments with move statements to move farther. hero . moveRight ( 3 )" at bounding box center [631, 167] width 211 height 293
click at [583, 37] on div "# Use arguments with move statements to move farther. hero . moveRight ( 3 )" at bounding box center [631, 167] width 211 height 293
type textarea "hero.moveRight(2)"
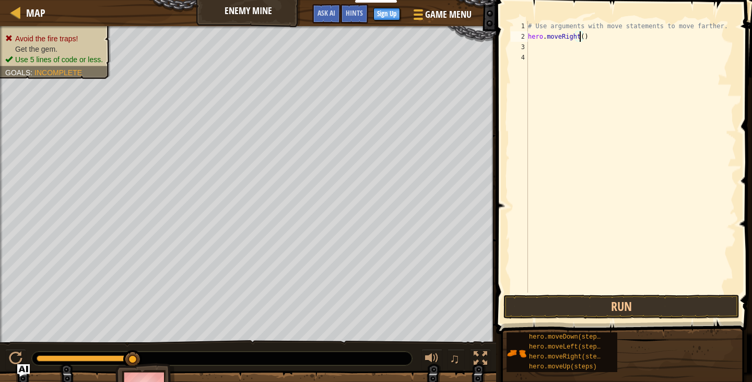
scroll to position [5, 4]
click at [554, 43] on div "# Use arguments with move statements to move farther. hero . moveRight ( 2 )" at bounding box center [631, 167] width 211 height 293
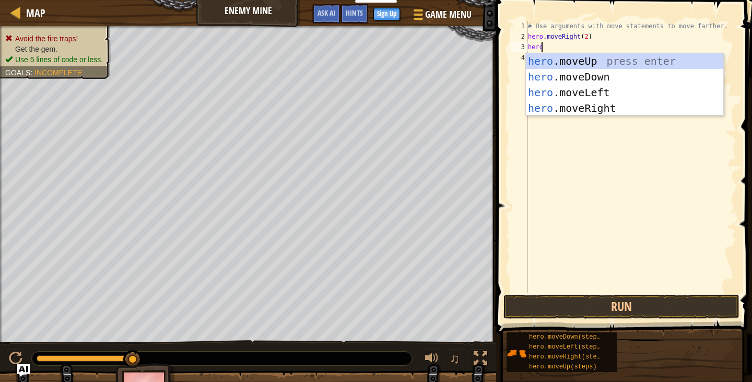
scroll to position [5, 1]
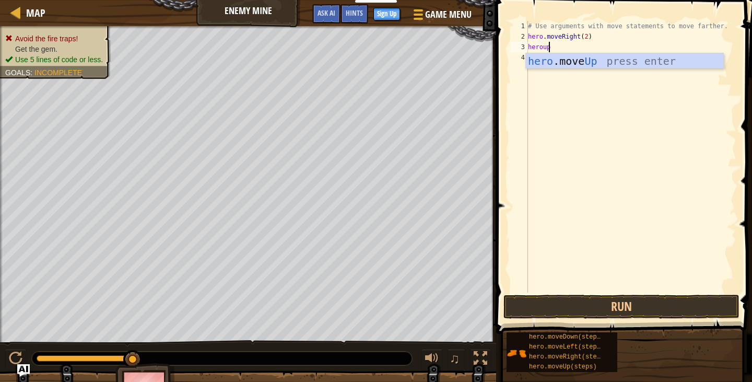
type textarea "herou"
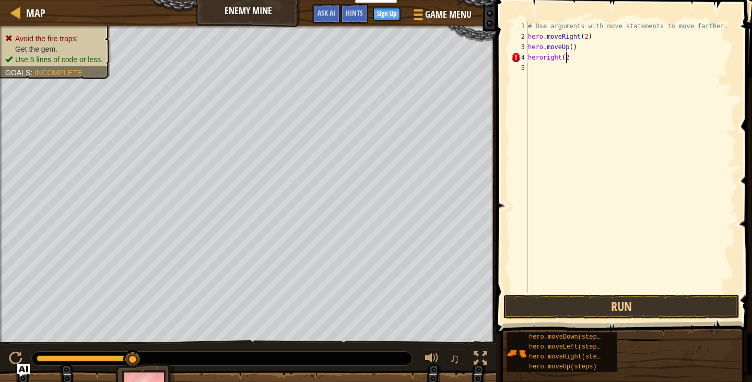
scroll to position [5, 3]
click at [593, 311] on button "Run" at bounding box center [622, 307] width 236 height 24
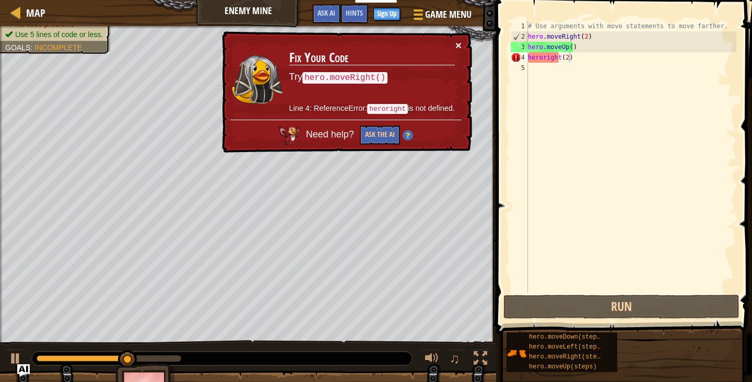
click at [460, 46] on button "×" at bounding box center [459, 45] width 6 height 11
drag, startPoint x: 582, startPoint y: 34, endPoint x: 582, endPoint y: 66, distance: 31.9
click at [582, 36] on div "# Use arguments with move statements to move farther. hero . moveRight ( 2 ) he…" at bounding box center [631, 167] width 211 height 293
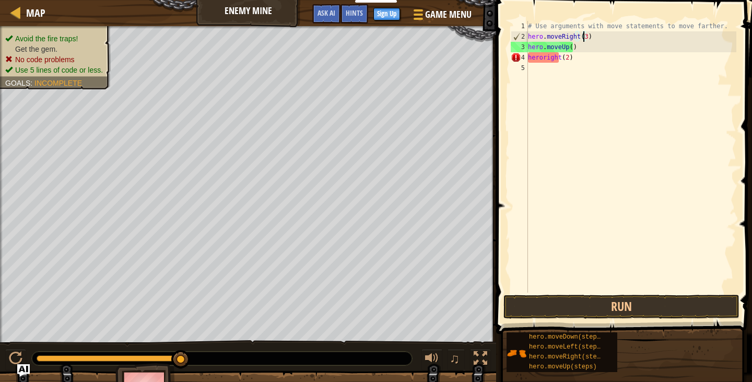
scroll to position [5, 4]
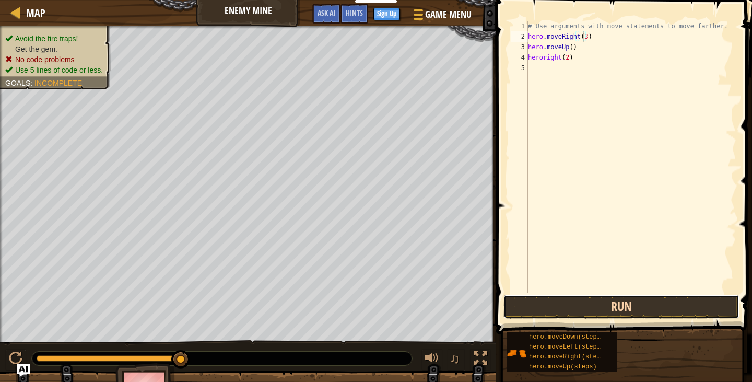
click at [588, 316] on button "Run" at bounding box center [622, 307] width 236 height 24
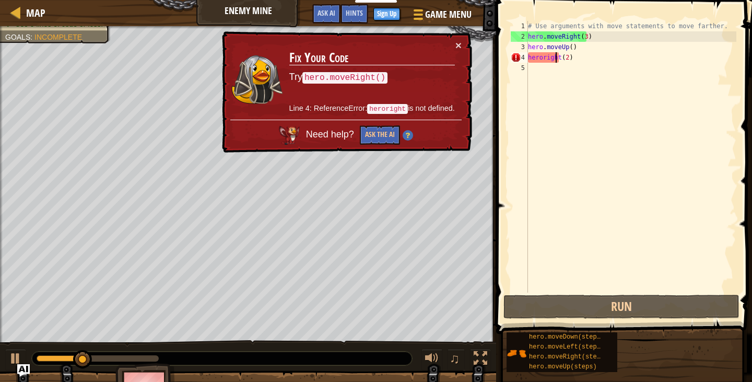
click at [554, 56] on div "# Use arguments with move statements to move farther. hero . moveRight ( 3 ) he…" at bounding box center [631, 167] width 211 height 293
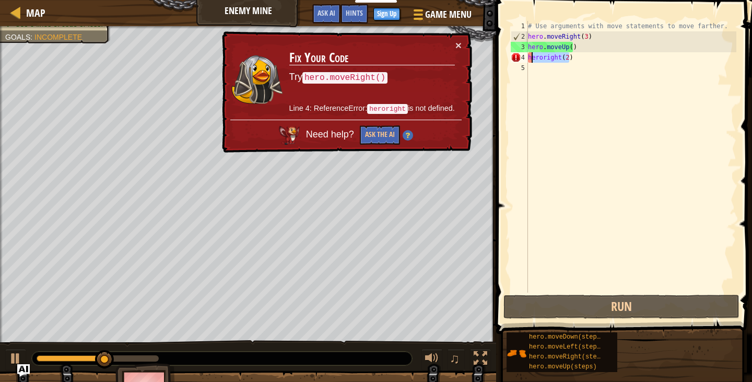
drag, startPoint x: 572, startPoint y: 59, endPoint x: 532, endPoint y: 57, distance: 39.7
click at [532, 57] on div "# Use arguments with move statements to move farther. hero . moveRight ( 3 ) he…" at bounding box center [631, 167] width 211 height 293
type textarea "h"
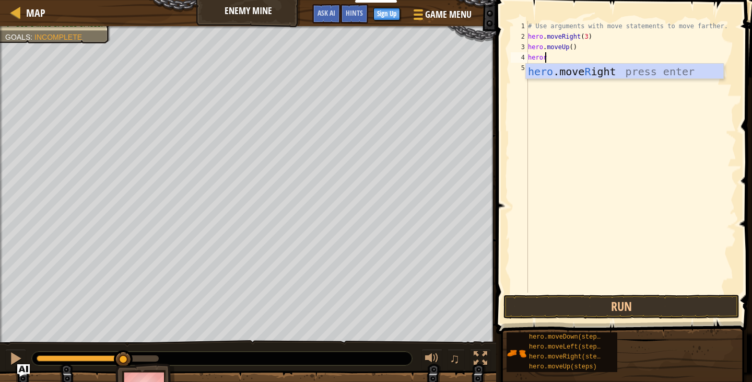
scroll to position [5, 1]
type textarea "herori"
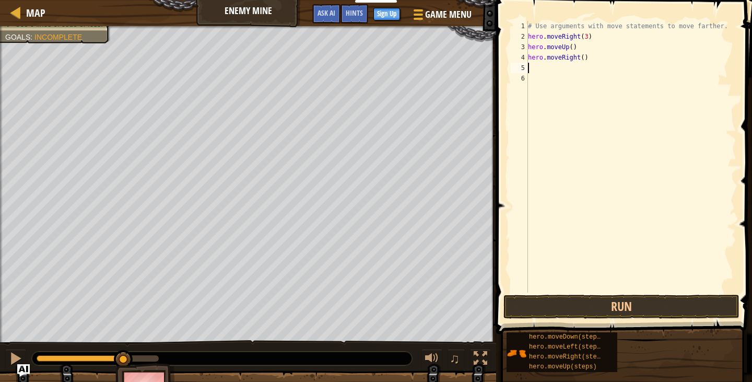
scroll to position [5, 0]
click at [579, 60] on div "# Use arguments with move statements to move farther. hero . moveRight ( 3 ) he…" at bounding box center [631, 167] width 211 height 293
type textarea "hero.moveRight(2)"
click at [645, 308] on button "Run" at bounding box center [622, 307] width 236 height 24
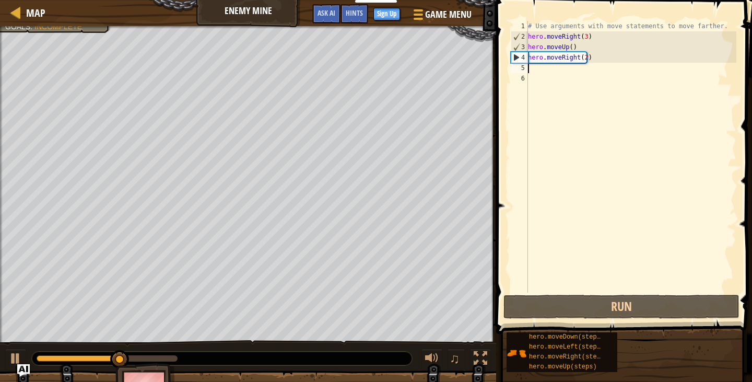
click at [538, 70] on div "# Use arguments with move statements to move farther. hero . moveRight ( 3 ) he…" at bounding box center [631, 167] width 211 height 293
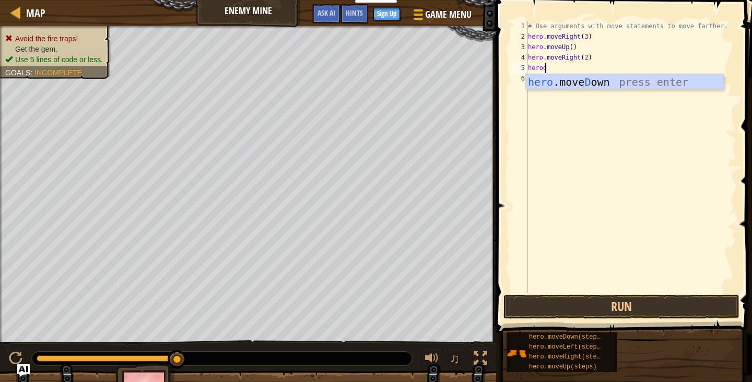
scroll to position [5, 1]
type textarea "herodo"
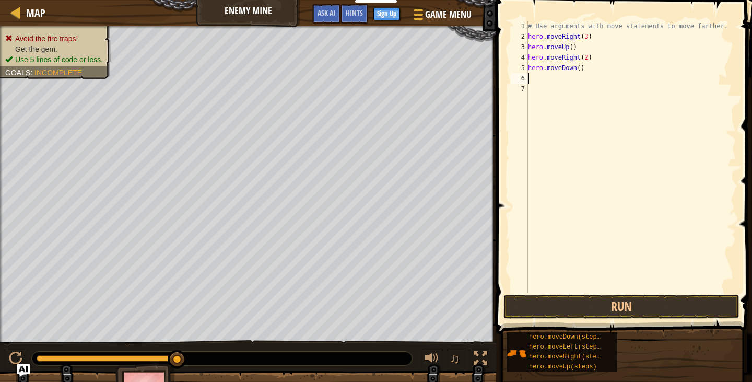
scroll to position [5, 0]
click at [575, 69] on div "# Use arguments with move statements to move farther. hero . moveRight ( 3 ) he…" at bounding box center [631, 167] width 211 height 293
type textarea "hero.moveDown(2)"
drag, startPoint x: 614, startPoint y: 308, endPoint x: 606, endPoint y: 307, distance: 8.9
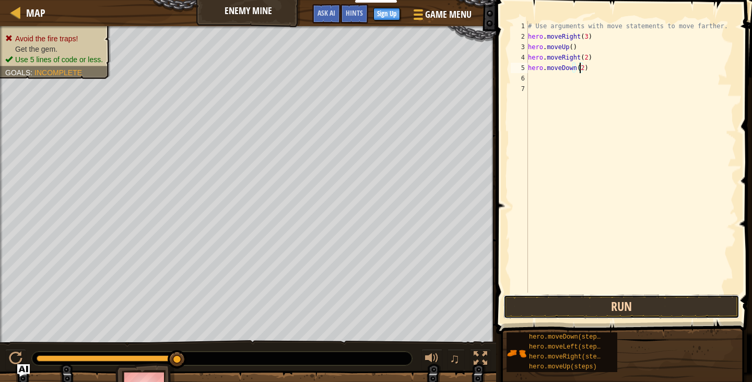
click at [611, 308] on button "Run" at bounding box center [622, 307] width 236 height 24
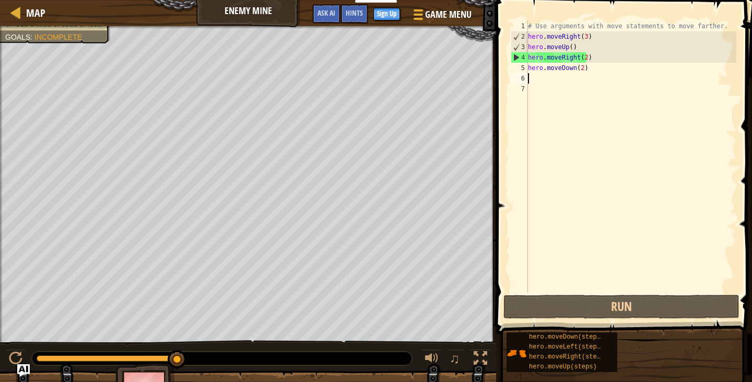
click at [612, 75] on div "# Use arguments with move statements to move farther. hero . moveRight ( 3 ) he…" at bounding box center [631, 167] width 211 height 293
click at [610, 67] on div "# Use arguments with move statements to move farther. hero . moveRight ( 3 ) he…" at bounding box center [631, 167] width 211 height 293
click at [517, 54] on div "4" at bounding box center [520, 57] width 17 height 10
click at [517, 56] on div "4" at bounding box center [520, 57] width 17 height 10
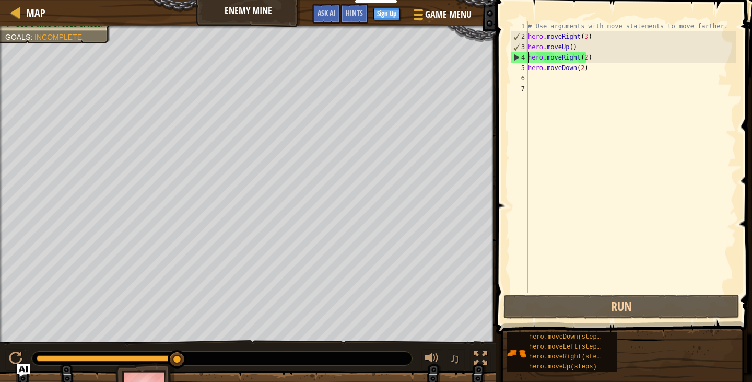
drag, startPoint x: 183, startPoint y: 351, endPoint x: 196, endPoint y: 350, distance: 13.1
click at [583, 56] on div "# Use arguments with move statements to move farther. hero . moveRight ( 3 ) he…" at bounding box center [631, 167] width 211 height 293
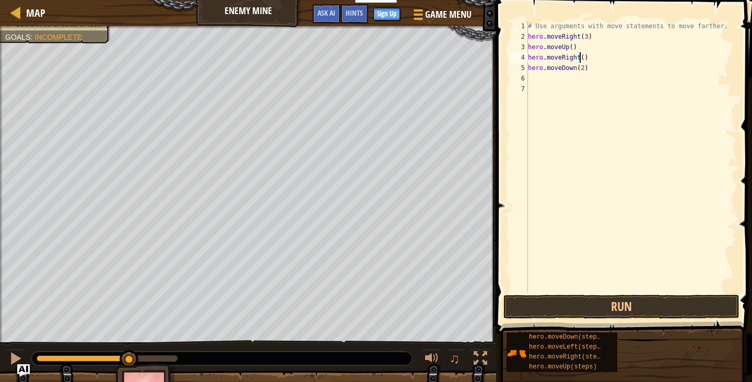
click at [579, 71] on div "# Use arguments with move statements to move farther. hero . moveRight ( 3 ) he…" at bounding box center [631, 167] width 211 height 293
type textarea "hero.moveDown(3)"
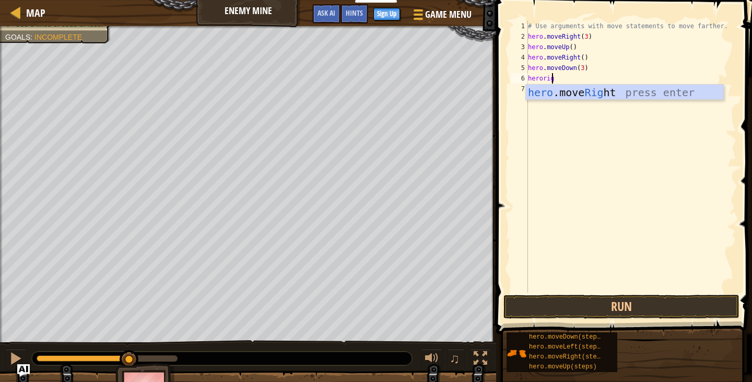
scroll to position [5, 2]
type textarea "herorigh"
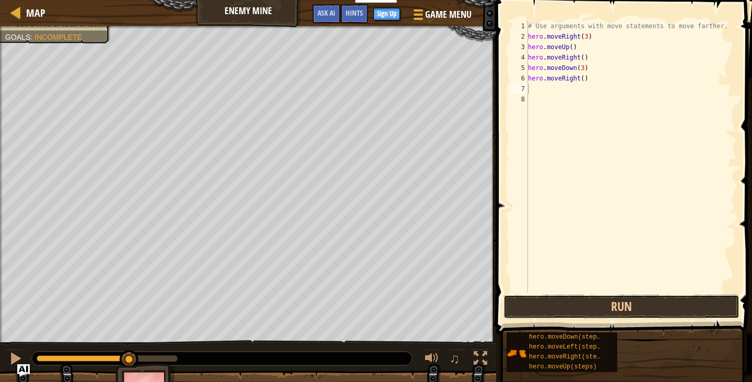
drag, startPoint x: 623, startPoint y: 309, endPoint x: 622, endPoint y: 289, distance: 19.4
click at [626, 309] on button "Run" at bounding box center [622, 307] width 236 height 24
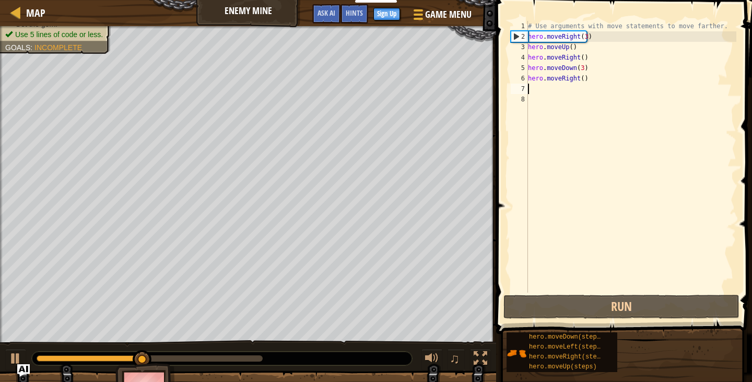
click at [578, 77] on div "# Use arguments with move statements to move farther. hero . moveRight ( 3 ) he…" at bounding box center [631, 167] width 211 height 293
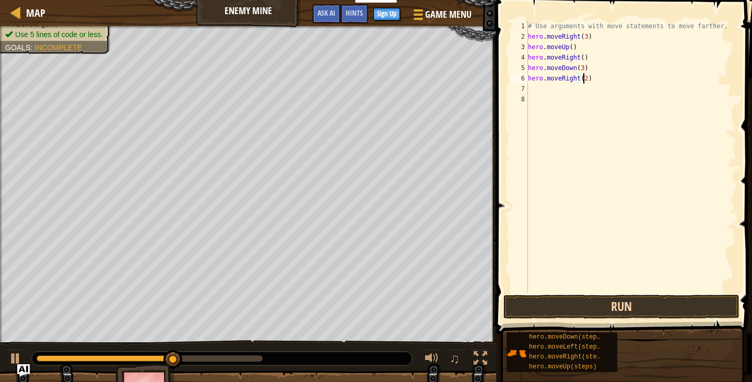
type textarea "hero.moveRight(2)"
click at [561, 311] on button "Run" at bounding box center [622, 307] width 236 height 24
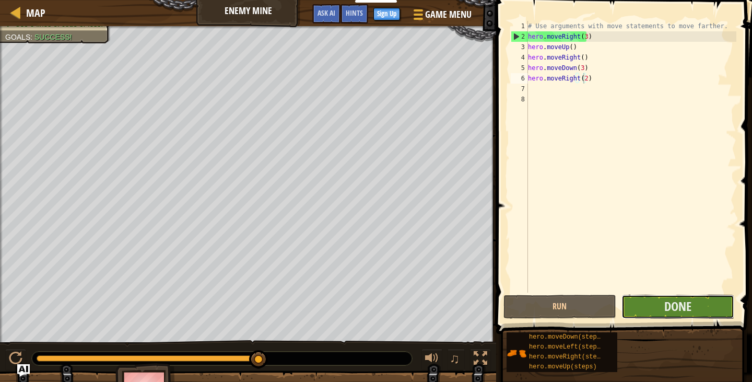
click at [666, 295] on button "Done" at bounding box center [678, 307] width 113 height 24
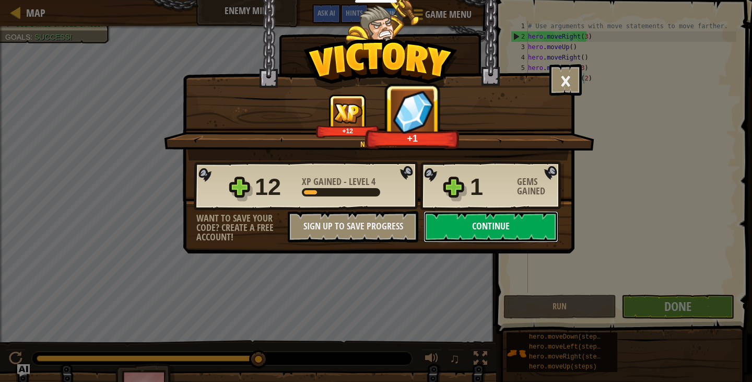
click at [533, 227] on button "Continue" at bounding box center [491, 226] width 135 height 31
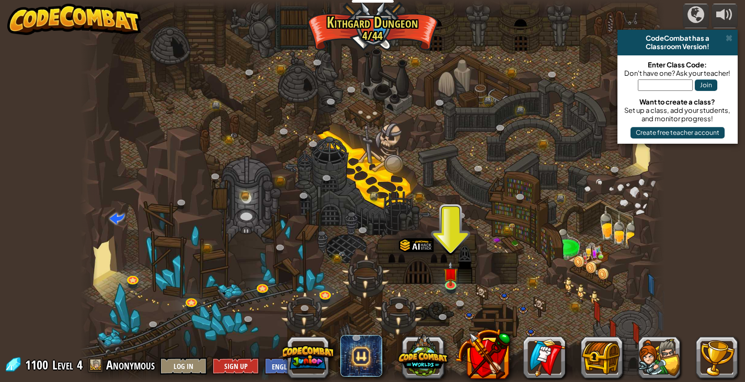
click at [519, 221] on div at bounding box center [372, 191] width 584 height 382
click at [479, 223] on div at bounding box center [372, 191] width 584 height 382
click at [454, 275] on img at bounding box center [451, 267] width 15 height 33
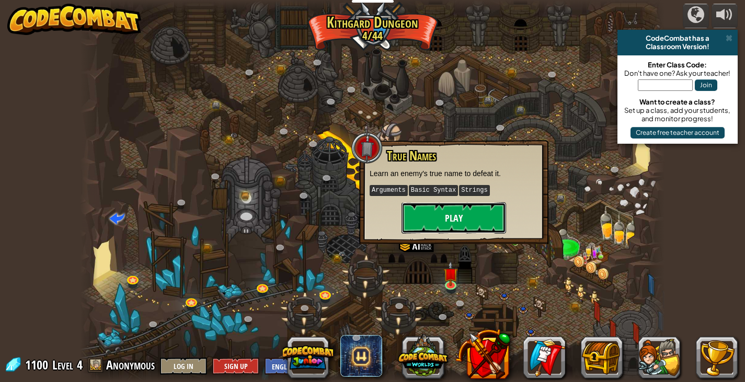
click at [460, 224] on button "Play" at bounding box center [453, 217] width 104 height 31
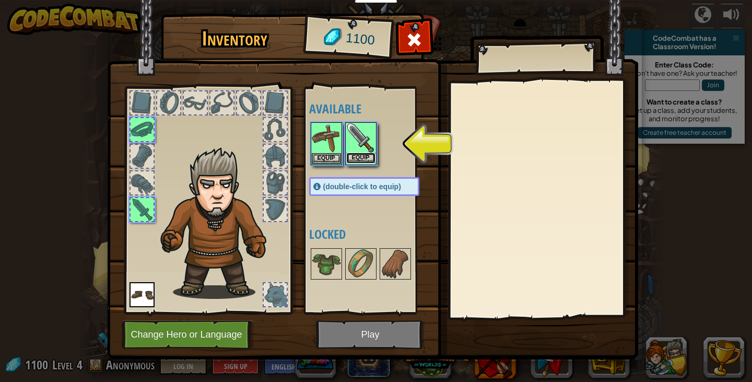
drag, startPoint x: 355, startPoint y: 164, endPoint x: 344, endPoint y: 157, distance: 12.6
click at [355, 163] on button "Equip" at bounding box center [360, 158] width 29 height 11
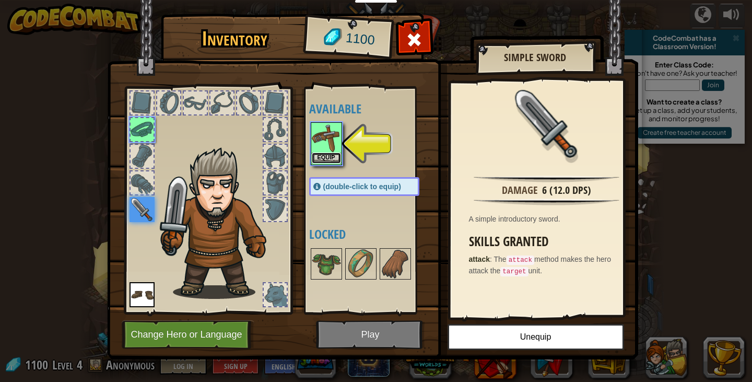
click at [340, 157] on button "Equip" at bounding box center [326, 158] width 29 height 11
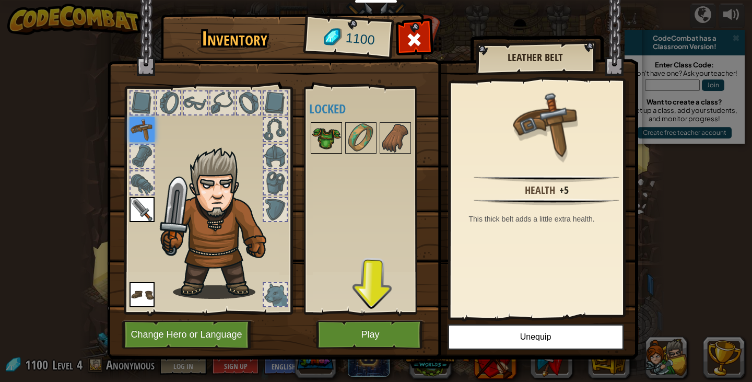
click at [325, 153] on img at bounding box center [326, 137] width 29 height 29
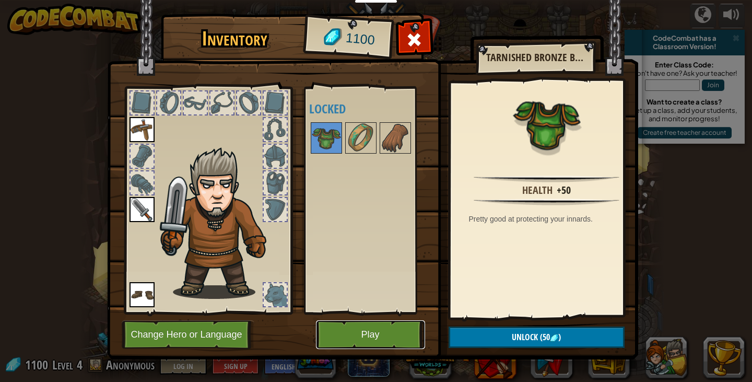
click at [378, 337] on button "Play" at bounding box center [370, 334] width 109 height 29
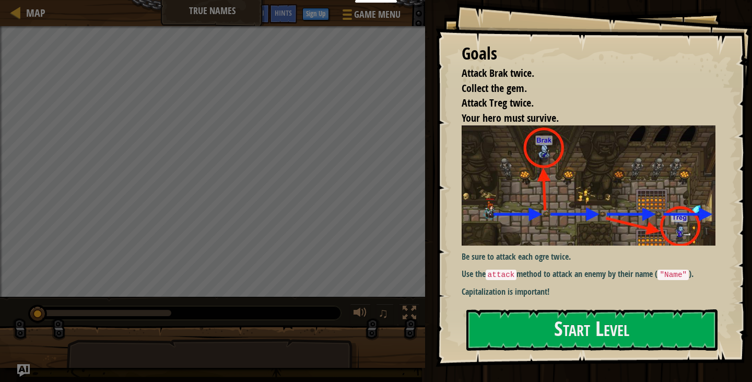
click at [516, 211] on img at bounding box center [593, 185] width 262 height 120
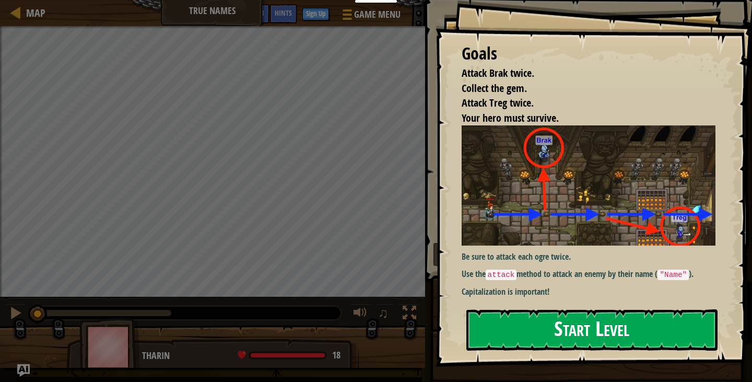
click at [594, 324] on button "Start Level" at bounding box center [592, 329] width 251 height 41
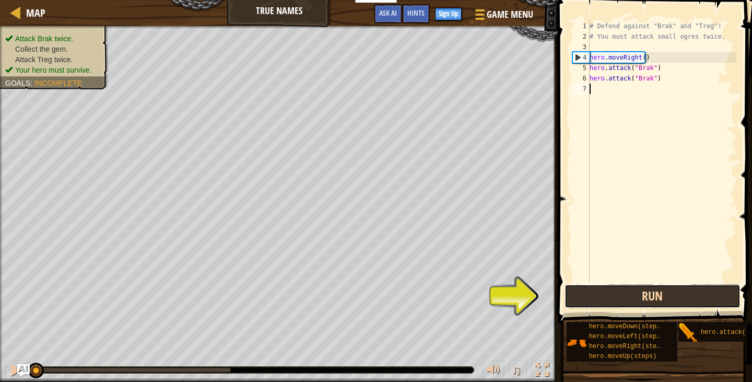
click at [635, 299] on button "Run" at bounding box center [653, 296] width 176 height 24
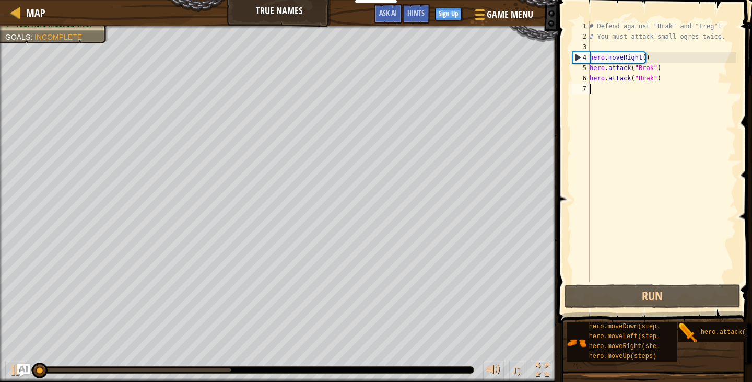
click at [628, 87] on div "# Defend against "Brak" and "Treg"! # You must attack small ogres twice. hero .…" at bounding box center [662, 162] width 149 height 282
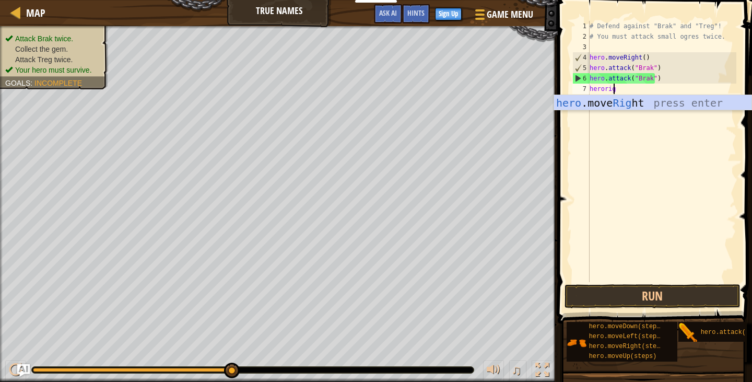
scroll to position [5, 2]
type textarea "herorigh"
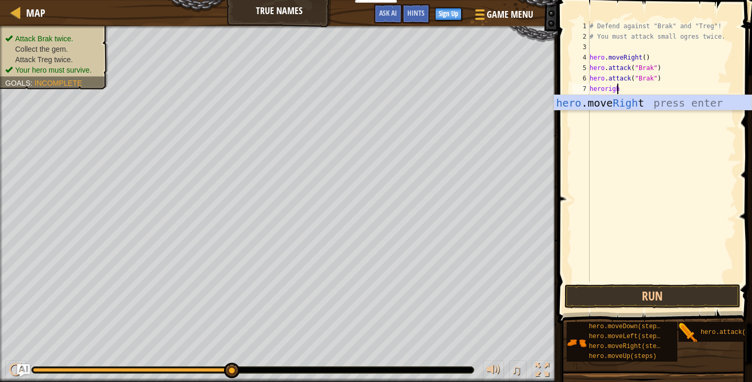
scroll to position [5, 0]
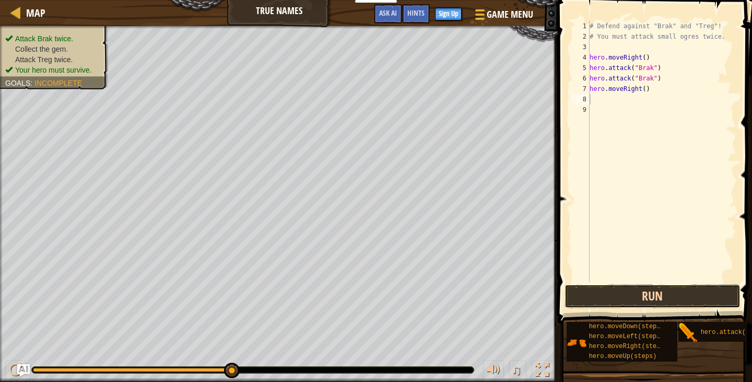
click at [601, 295] on button "Run" at bounding box center [653, 296] width 176 height 24
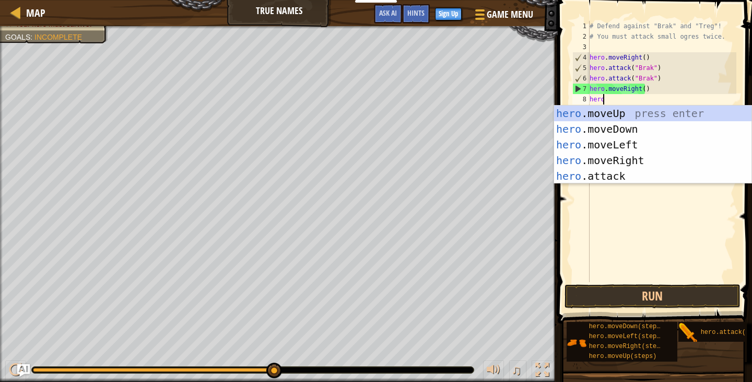
scroll to position [5, 1]
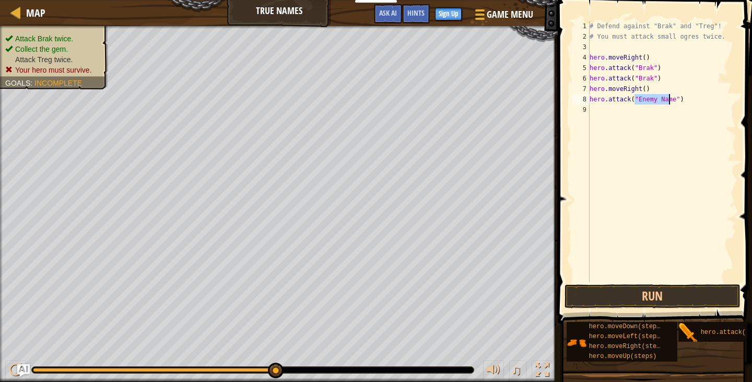
type textarea "hero.attack("\")"
type textarea "hero.attack("jhhhh")"
click at [628, 104] on div "# Defend against "Brak" and "Treg"! # You must attack small ogres twice. hero .…" at bounding box center [662, 162] width 149 height 282
drag, startPoint x: 668, startPoint y: 111, endPoint x: 595, endPoint y: 113, distance: 73.2
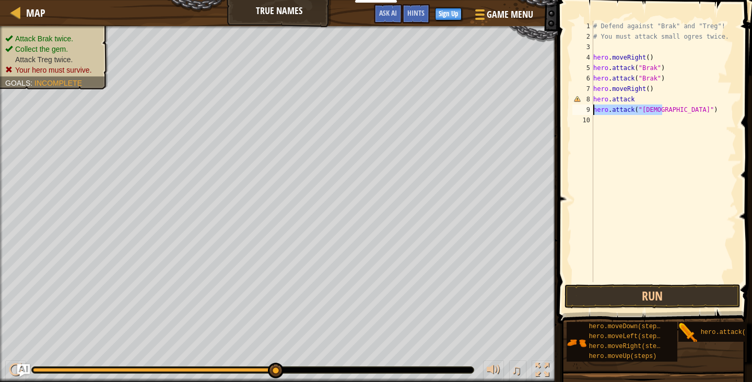
click at [595, 113] on div "# Defend against "Brak" and "Treg"! # You must attack small ogres twice. hero .…" at bounding box center [663, 162] width 145 height 282
type textarea "hero.attack("jhhhh")"
type textarea "hero.attack('[PERSON_NAME]")"
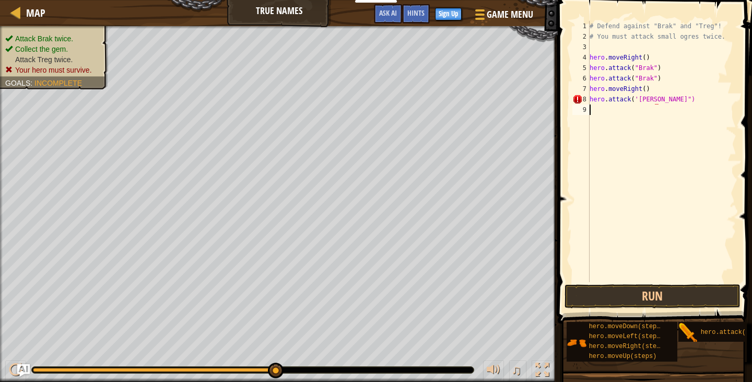
click at [620, 110] on div "# Defend against "Brak" and "Treg"! # You must attack small ogres twice. hero .…" at bounding box center [662, 162] width 149 height 282
click at [663, 97] on div "# Defend against "Brak" and "Treg"! # You must attack small ogres twice. hero .…" at bounding box center [662, 162] width 149 height 282
type textarea "hero.attack('[PERSON_NAME]""
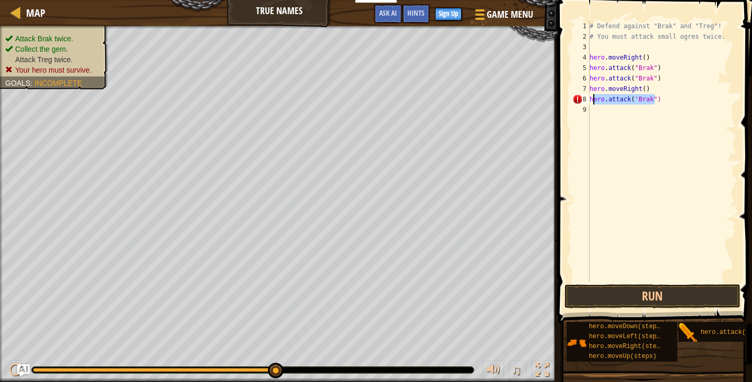
drag, startPoint x: 659, startPoint y: 101, endPoint x: 593, endPoint y: 99, distance: 66.9
click at [593, 99] on div "# Defend against "Brak" and "Treg"! # You must attack small ogres twice. hero .…" at bounding box center [662, 162] width 149 height 282
type textarea "h"
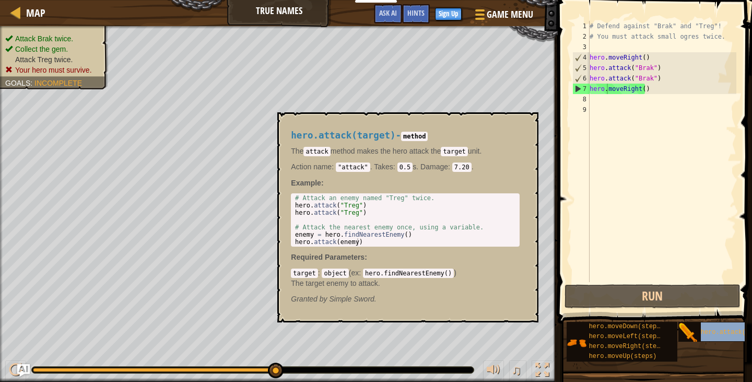
type textarea "hero.hero.attack(target)moveRight()"
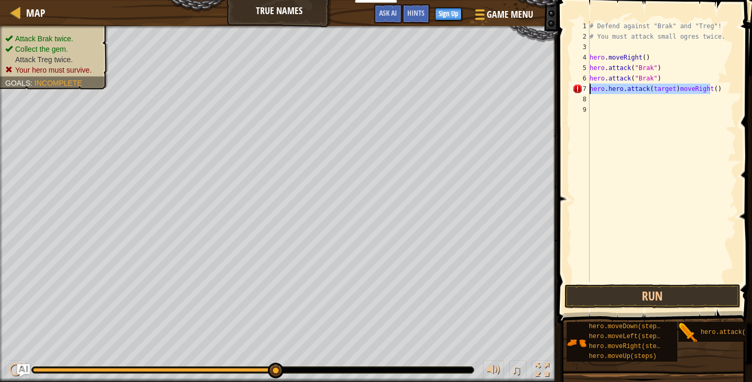
drag, startPoint x: 714, startPoint y: 89, endPoint x: 590, endPoint y: 91, distance: 123.3
click at [590, 91] on div "# Defend against "Brak" and "Treg"! # You must attack small ogres twice. hero .…" at bounding box center [662, 162] width 149 height 282
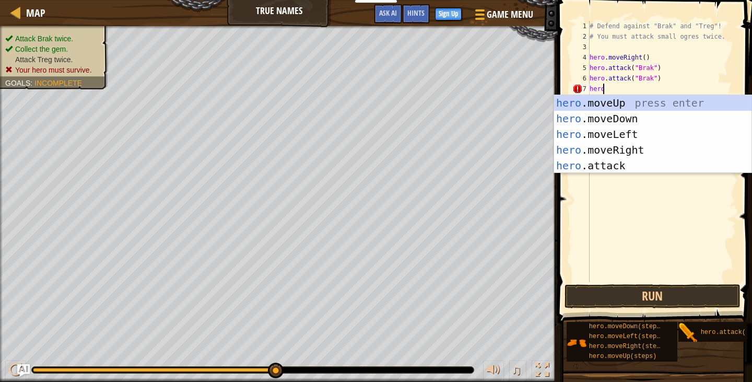
scroll to position [5, 1]
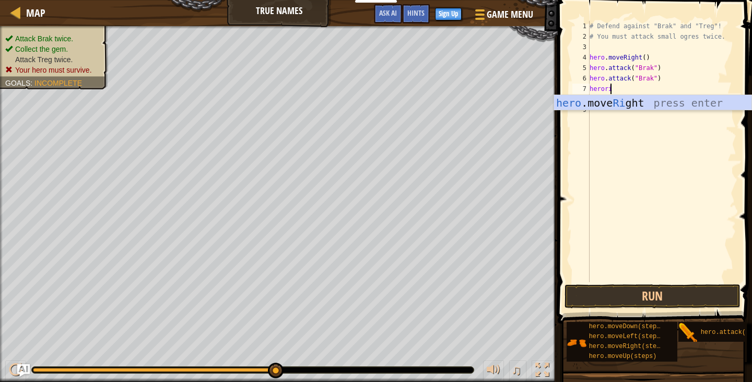
type textarea "herorig"
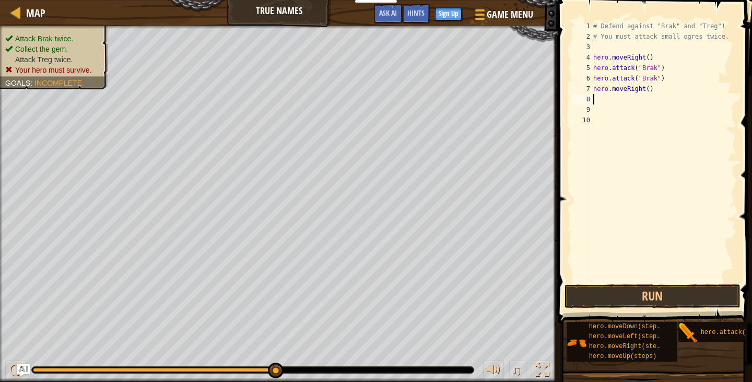
scroll to position [5, 0]
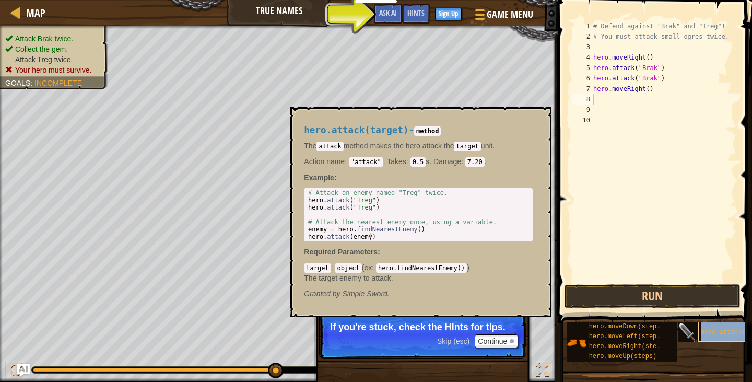
type textarea "hero.attack(target)"
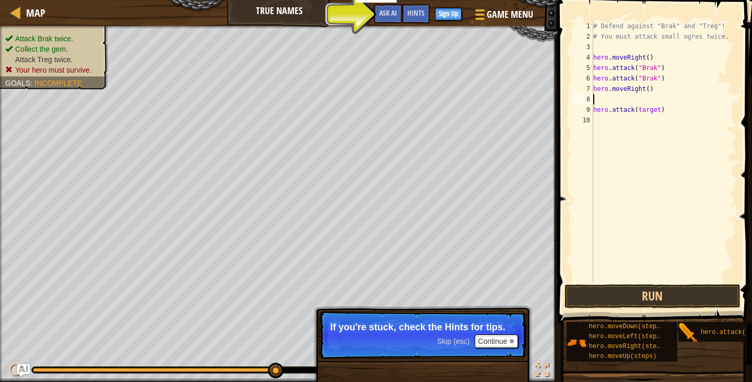
click at [618, 95] on div "# Defend against "Brak" and "Treg"! # You must attack small ogres twice. hero .…" at bounding box center [663, 162] width 145 height 282
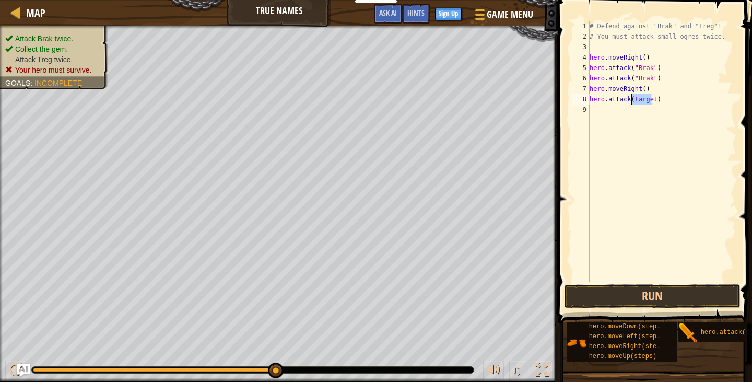
drag, startPoint x: 653, startPoint y: 97, endPoint x: 632, endPoint y: 102, distance: 21.4
click at [632, 102] on div "# Defend against "Brak" and "Treg"! # You must attack small ogres twice. hero .…" at bounding box center [662, 162] width 149 height 282
click at [648, 301] on button "Run" at bounding box center [653, 296] width 176 height 24
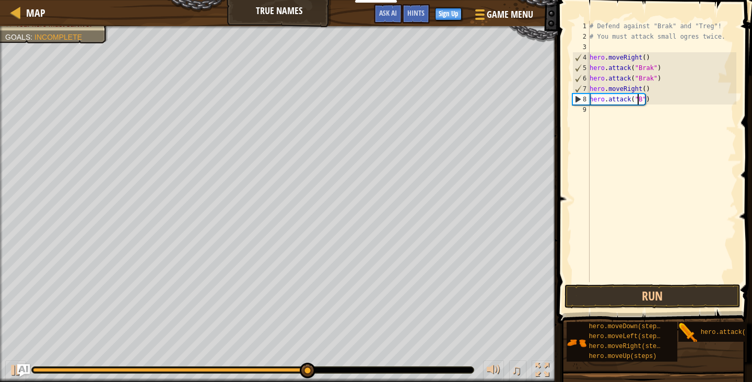
type textarea "hero.attack("")"
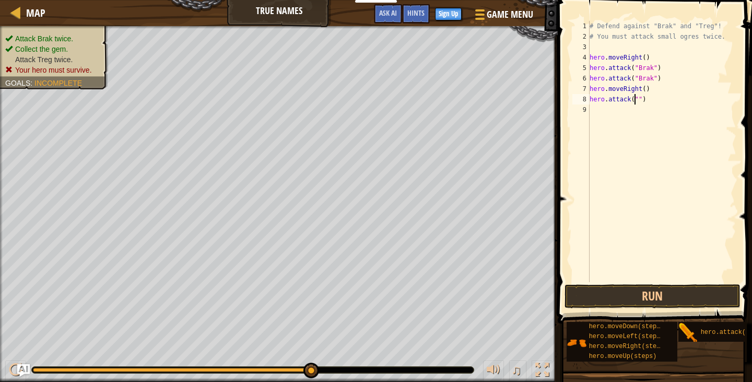
scroll to position [5, 0]
type textarea "t"
type textarea "hero.attack("Treg")"
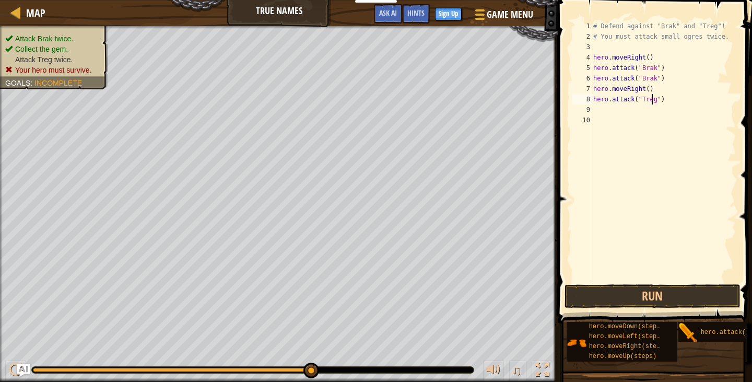
click at [617, 114] on div "# Defend against "Brak" and "Treg"! # You must attack small ogres twice. hero .…" at bounding box center [663, 162] width 145 height 282
click at [623, 298] on button "Run" at bounding box center [653, 296] width 176 height 24
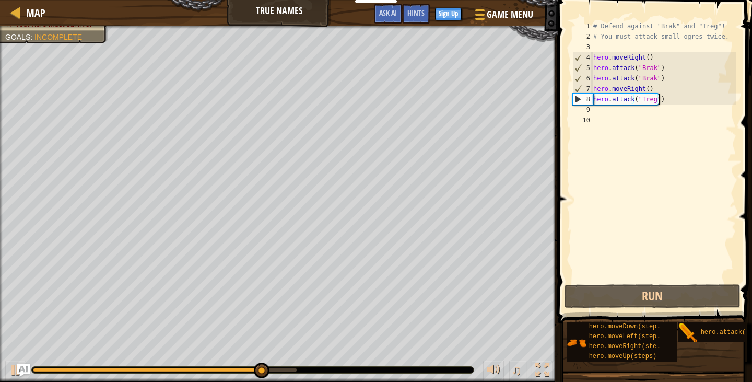
click at [659, 98] on div "# Defend against "Brak" and "Treg"! # You must attack small ogres twice. hero .…" at bounding box center [663, 162] width 145 height 282
type textarea "hero.attack("Treg")"
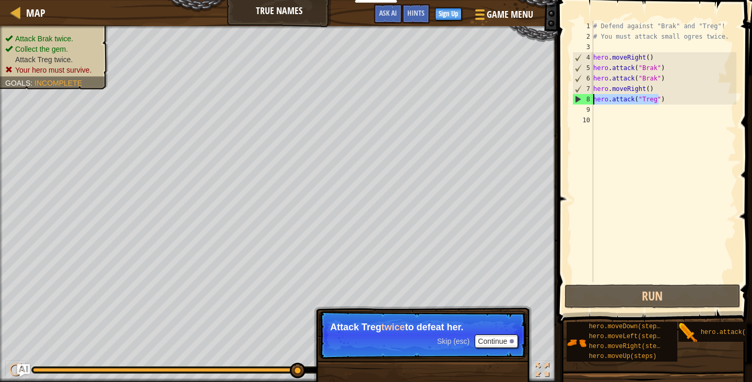
drag, startPoint x: 676, startPoint y: 106, endPoint x: 592, endPoint y: 99, distance: 83.9
click at [592, 99] on div "hero.attack("Treg") 1 2 3 4 5 6 7 8 9 10 # Defend against "Brak" and "Treg"! # …" at bounding box center [654, 151] width 166 height 261
click at [620, 117] on div "# Defend against "Brak" and "Treg"! # You must attack small ogres twice. hero .…" at bounding box center [663, 162] width 145 height 282
click at [617, 113] on div "# Defend against "Brak" and "Treg"! # You must attack small ogres twice. hero .…" at bounding box center [663, 162] width 145 height 282
paste textarea "hero.attack("Treg")"
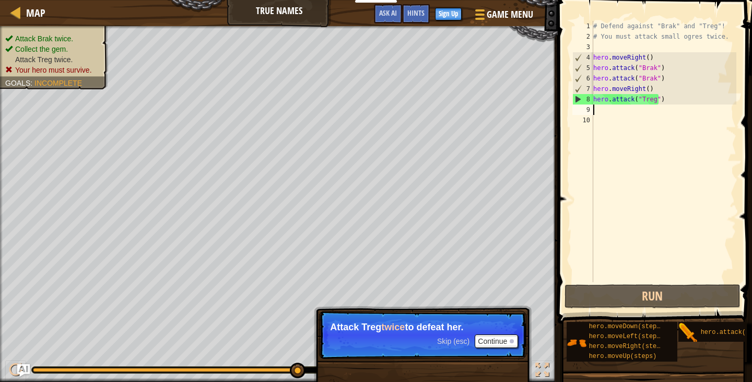
type textarea "hero.attack("Treg")"
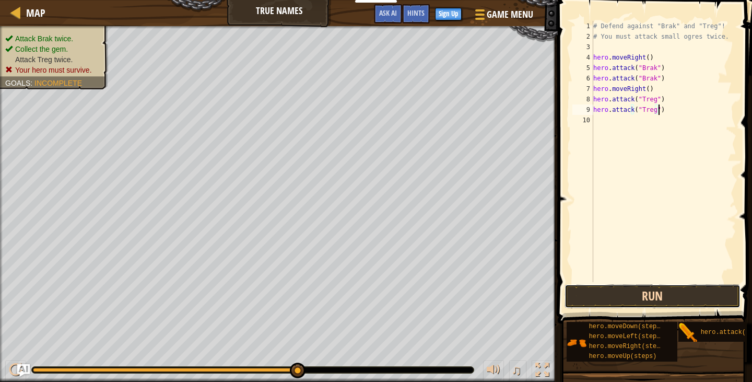
click at [649, 300] on button "Run" at bounding box center [653, 296] width 176 height 24
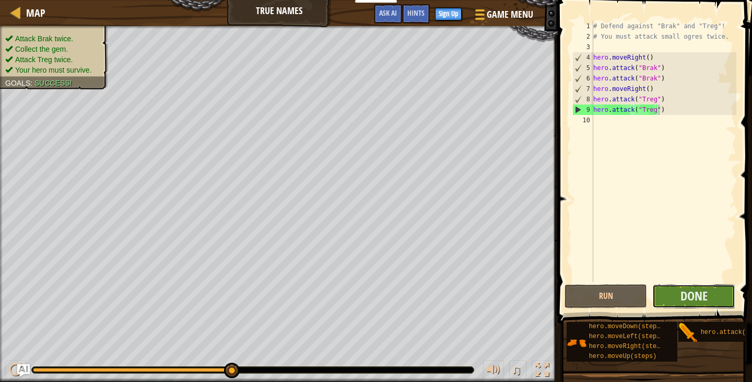
click at [690, 287] on button "Done" at bounding box center [694, 296] width 83 height 24
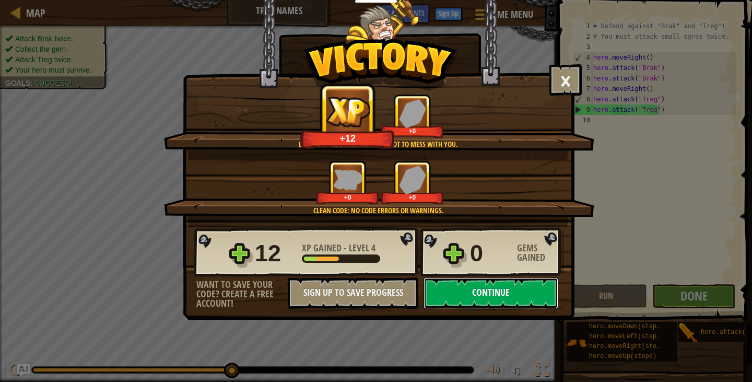
click at [473, 286] on button "Continue" at bounding box center [491, 292] width 135 height 31
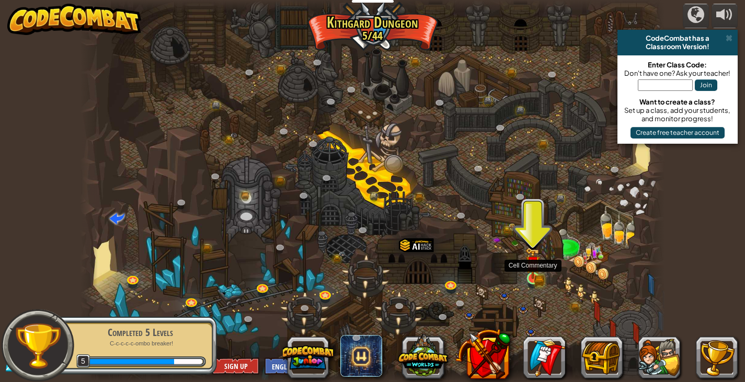
click at [538, 272] on img at bounding box center [532, 263] width 15 height 32
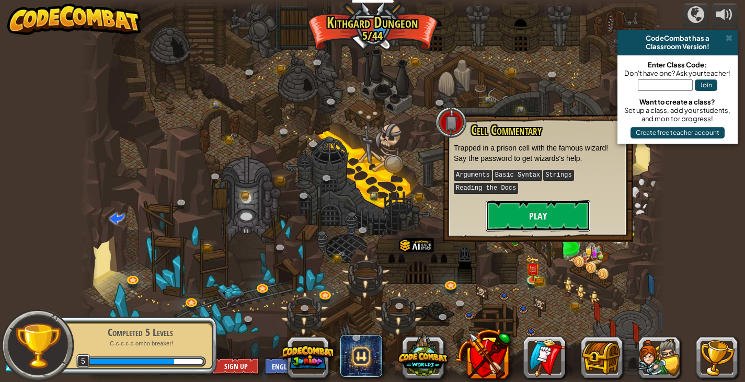
click at [501, 214] on button "Play" at bounding box center [537, 215] width 104 height 31
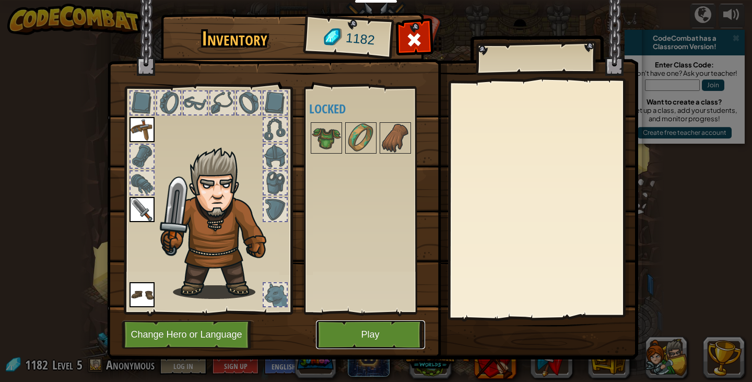
click at [383, 331] on button "Play" at bounding box center [370, 334] width 109 height 29
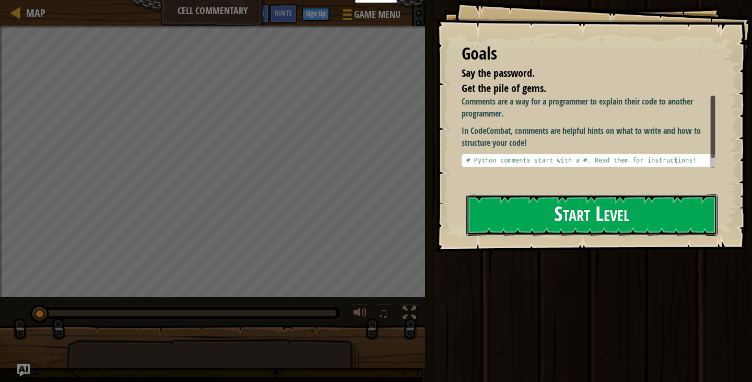
click at [562, 223] on button "Start Level" at bounding box center [592, 214] width 251 height 41
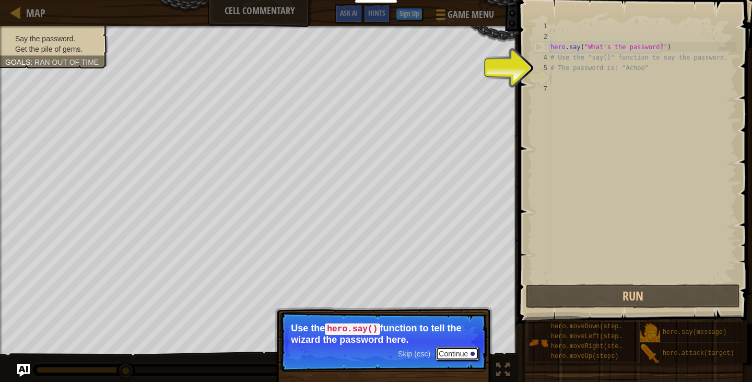
click at [454, 353] on button "Continue" at bounding box center [457, 354] width 43 height 14
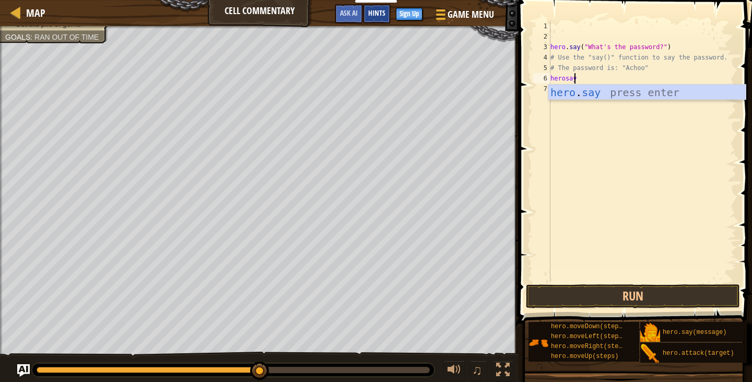
type textarea "herosay"
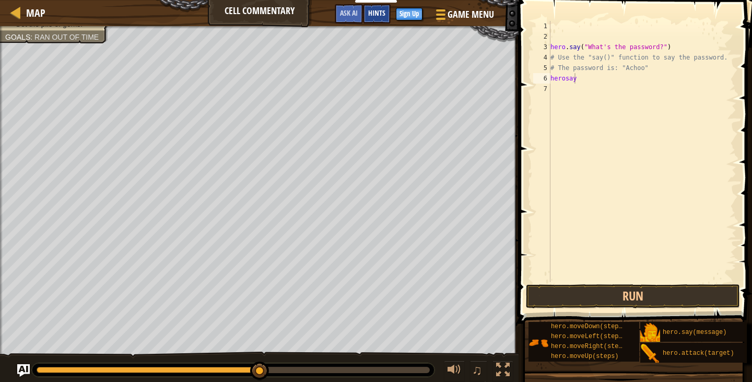
click at [377, 15] on span "Hints" at bounding box center [376, 13] width 17 height 10
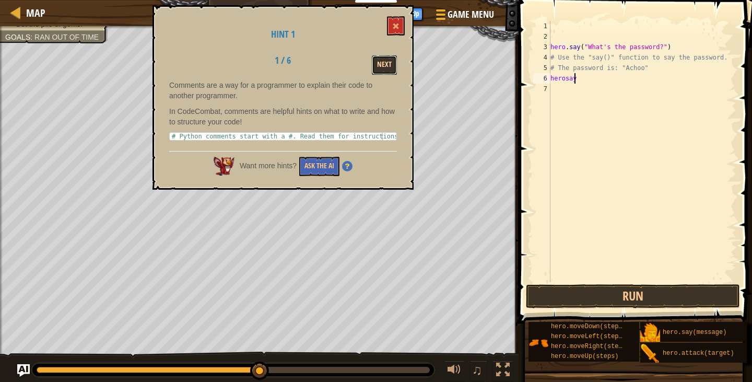
click at [381, 61] on button "Next" at bounding box center [384, 64] width 25 height 19
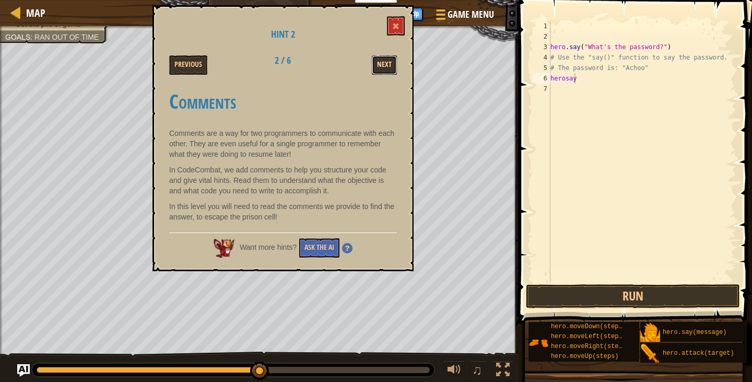
click at [382, 63] on button "Next" at bounding box center [384, 64] width 25 height 19
